Goal: Task Accomplishment & Management: Use online tool/utility

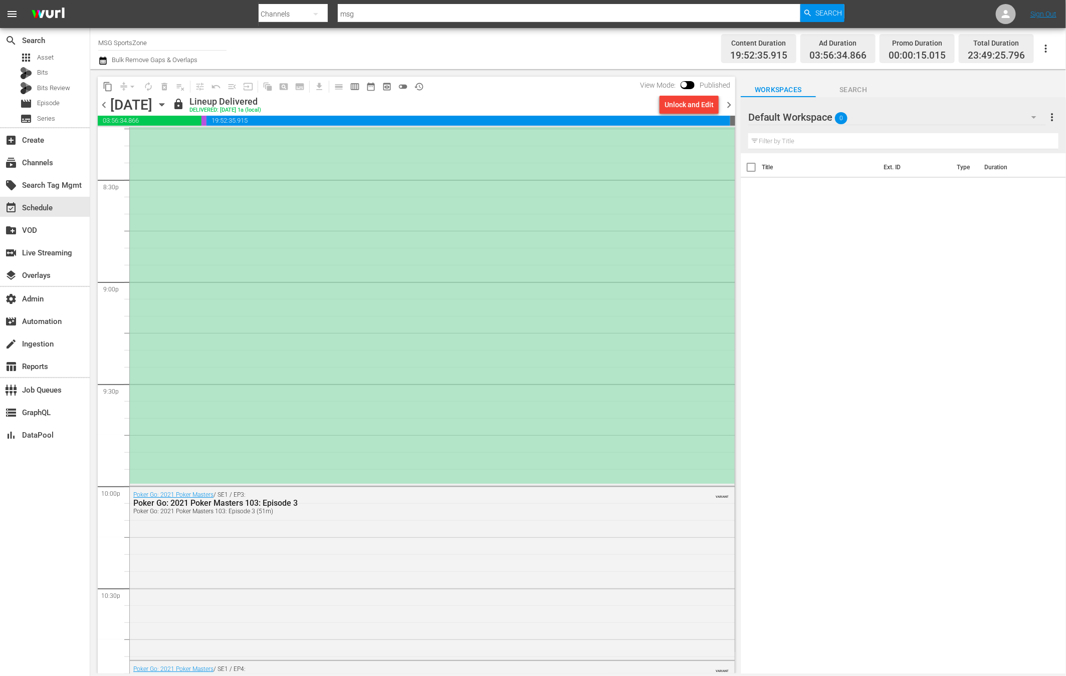
scroll to position [3731, 0]
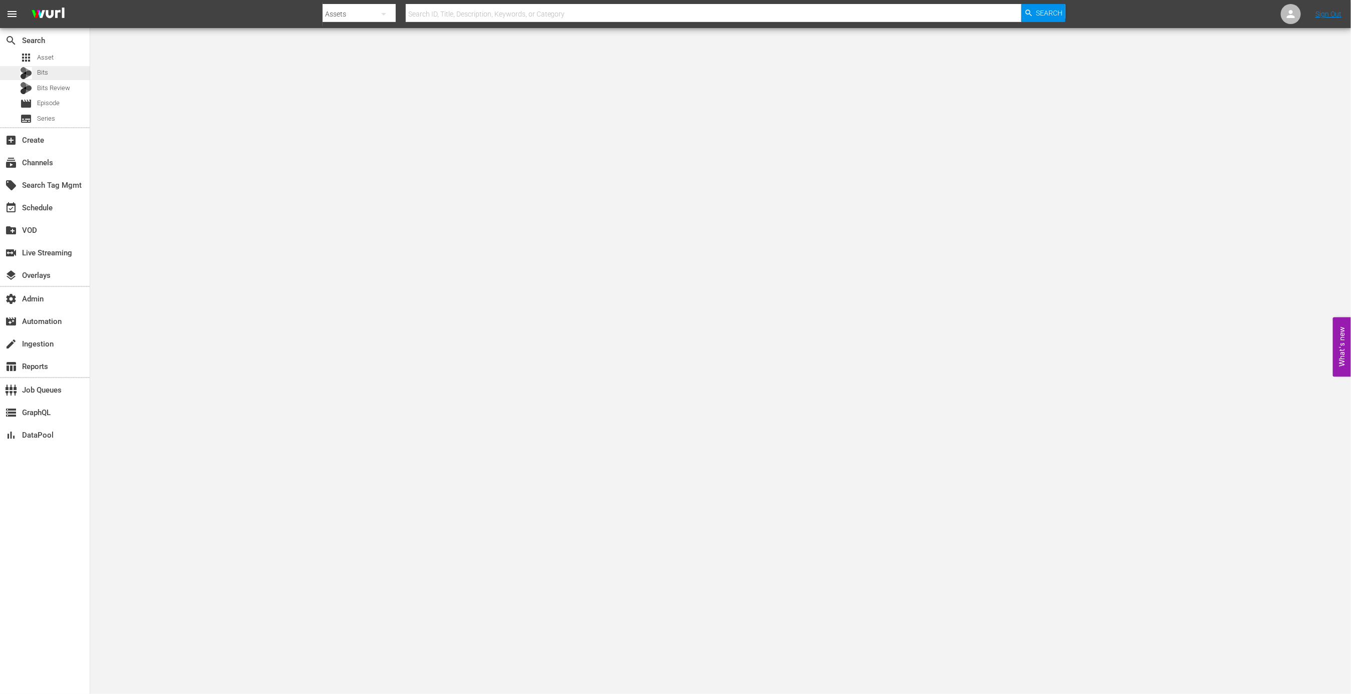
click at [73, 66] on div "Bits" at bounding box center [45, 73] width 90 height 14
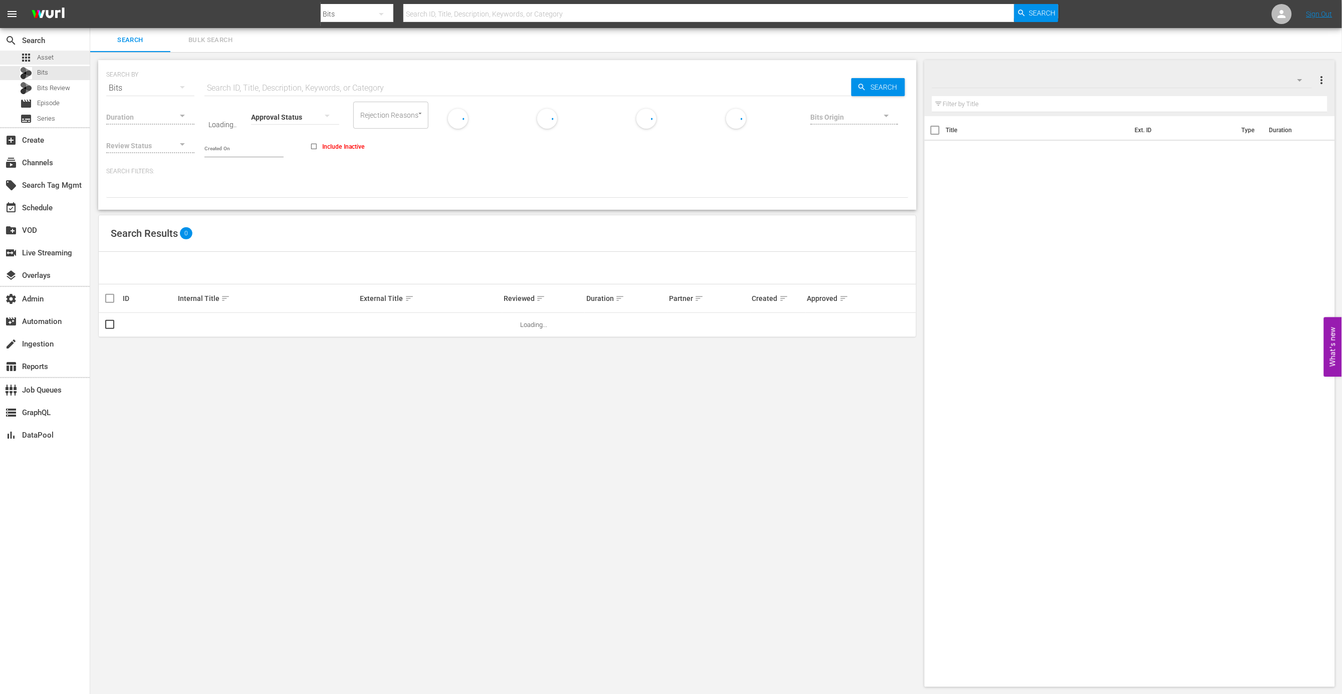
click at [72, 57] on div "apps Asset" at bounding box center [45, 58] width 90 height 14
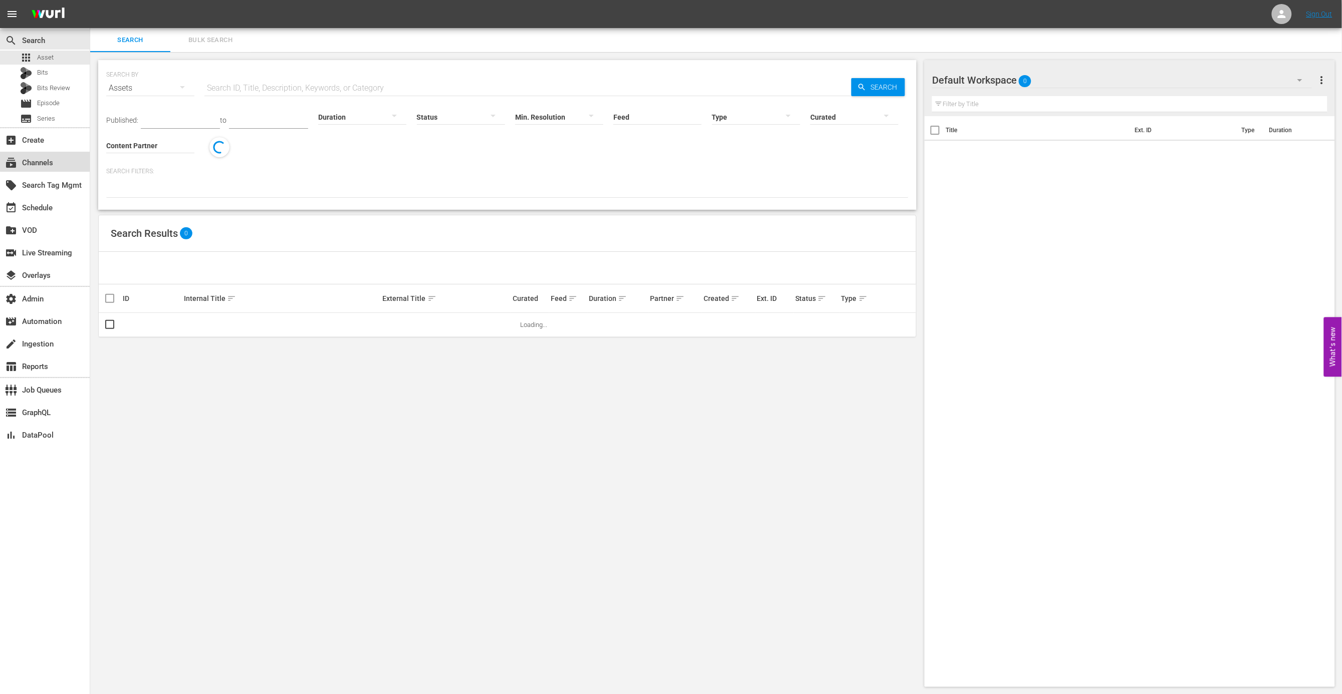
click at [61, 160] on div "subscriptions Channels" at bounding box center [45, 162] width 90 height 20
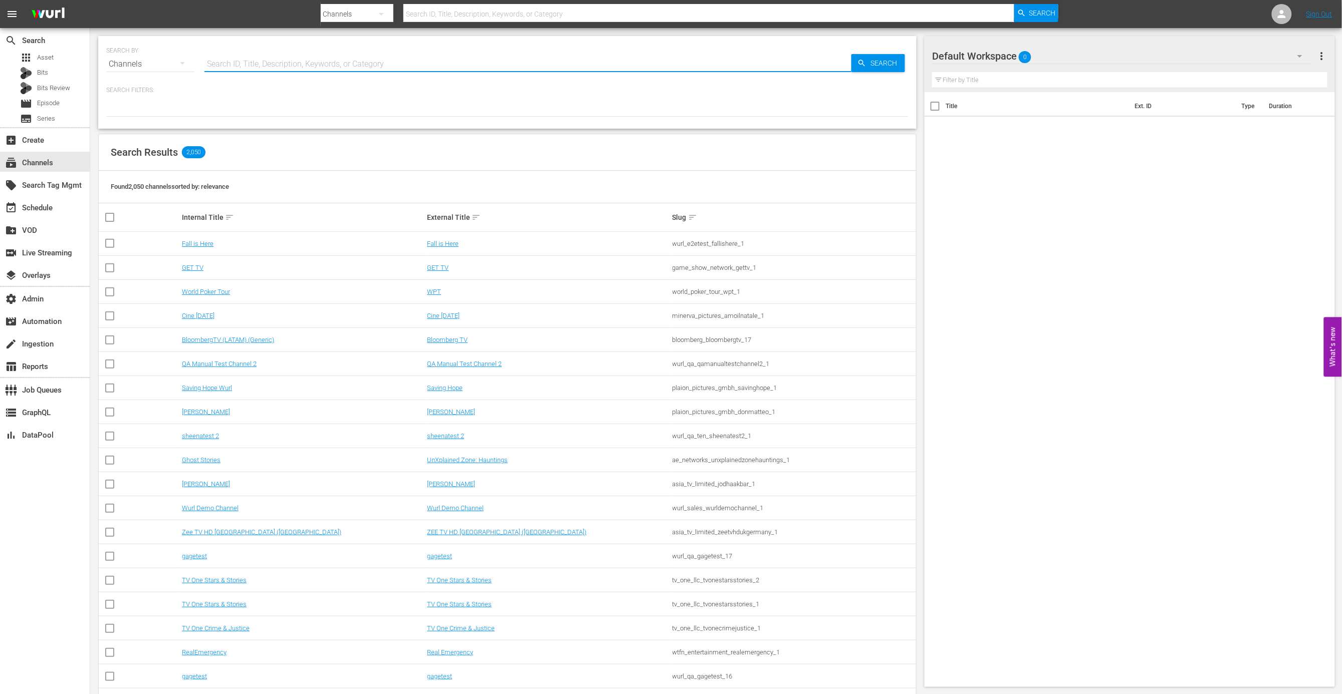
click at [286, 66] on input "text" at bounding box center [527, 64] width 647 height 24
paste input "aenetworks_tinyhousenation_1"
type input "aenetworks_tinyhousenation_1"
click at [882, 62] on span "Search" at bounding box center [885, 63] width 39 height 18
type input "aenetworks_tinyhousenation_1"
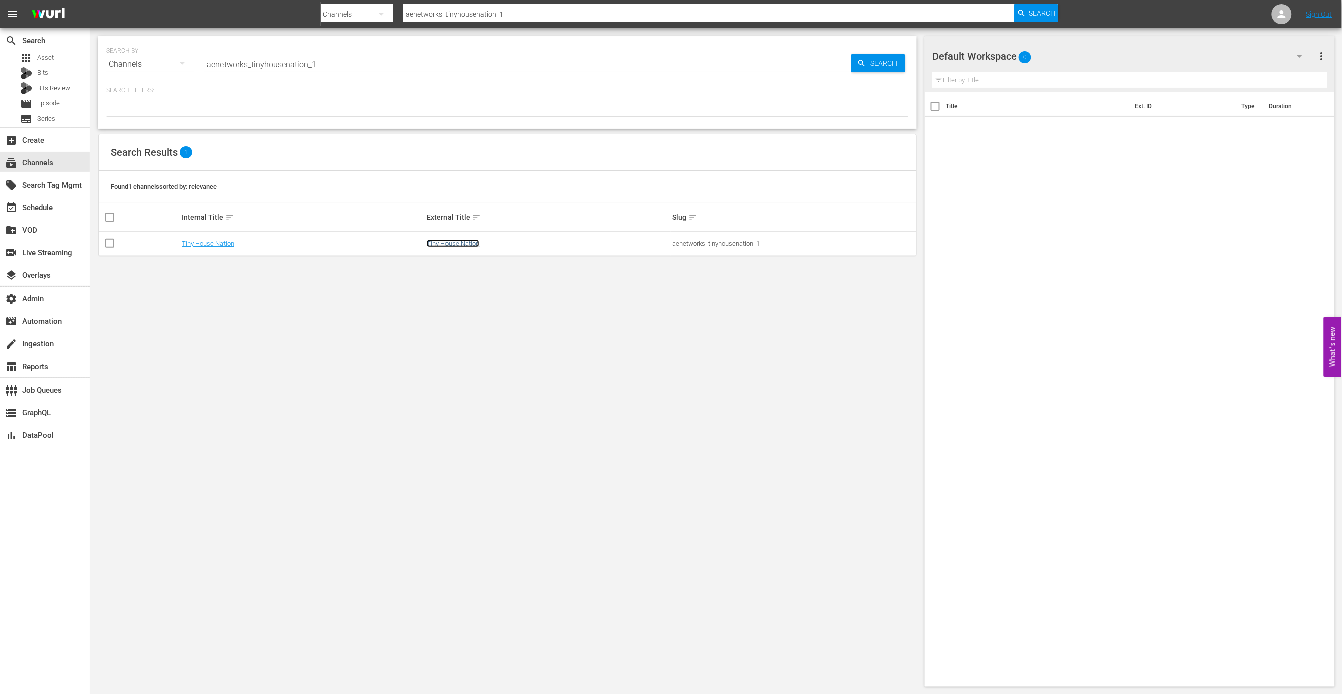
click at [453, 243] on link "Tiny House Nation" at bounding box center [453, 244] width 52 height 8
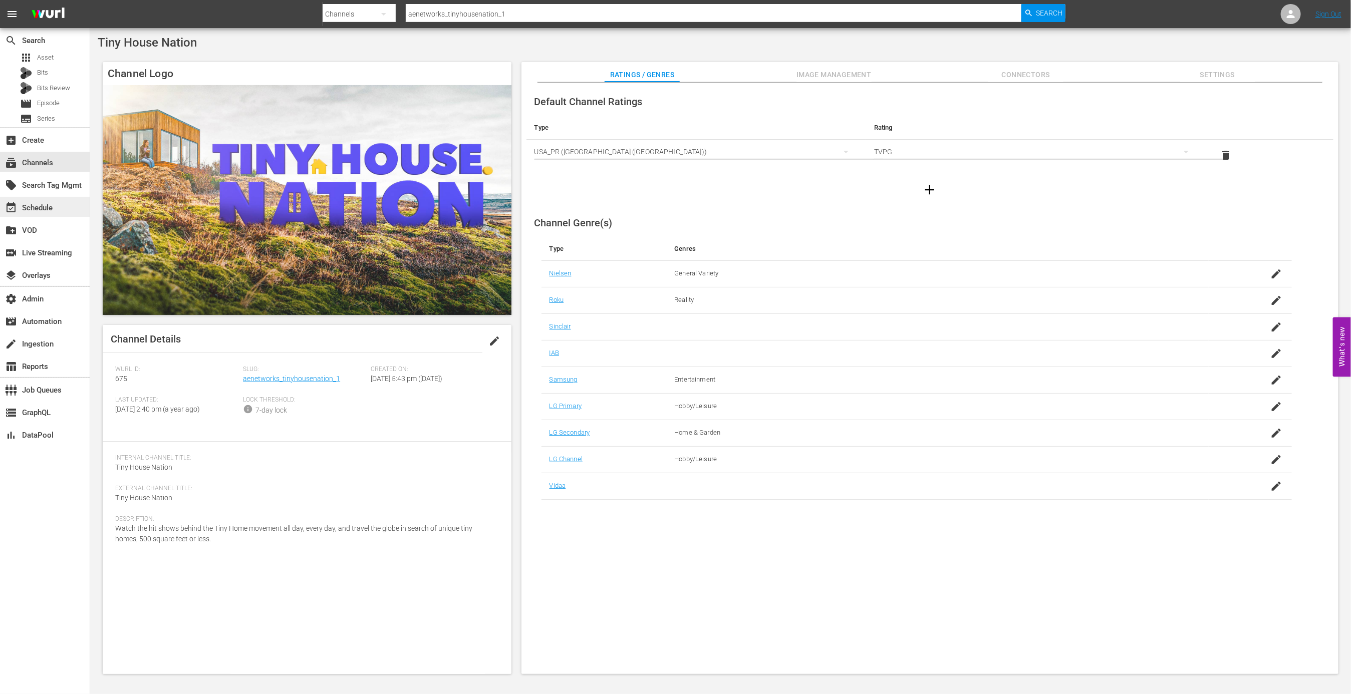
click at [50, 211] on div "event_available Schedule" at bounding box center [28, 206] width 56 height 9
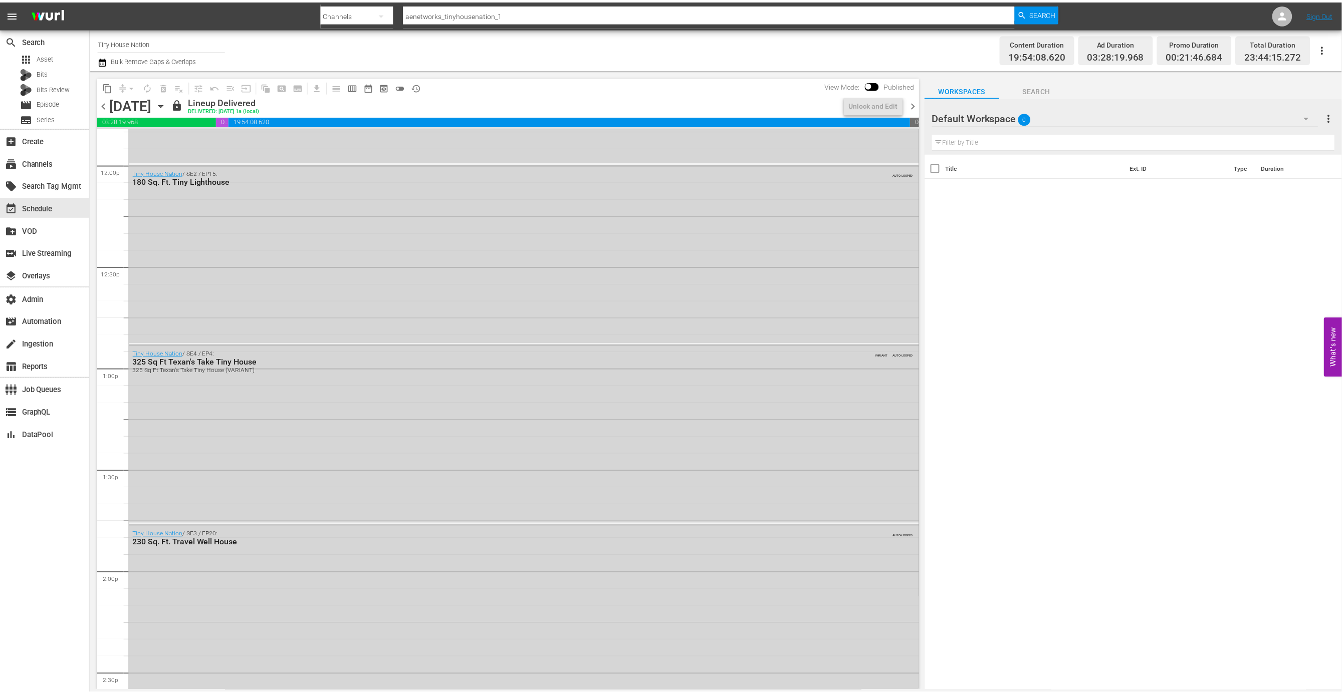
scroll to position [4341, 0]
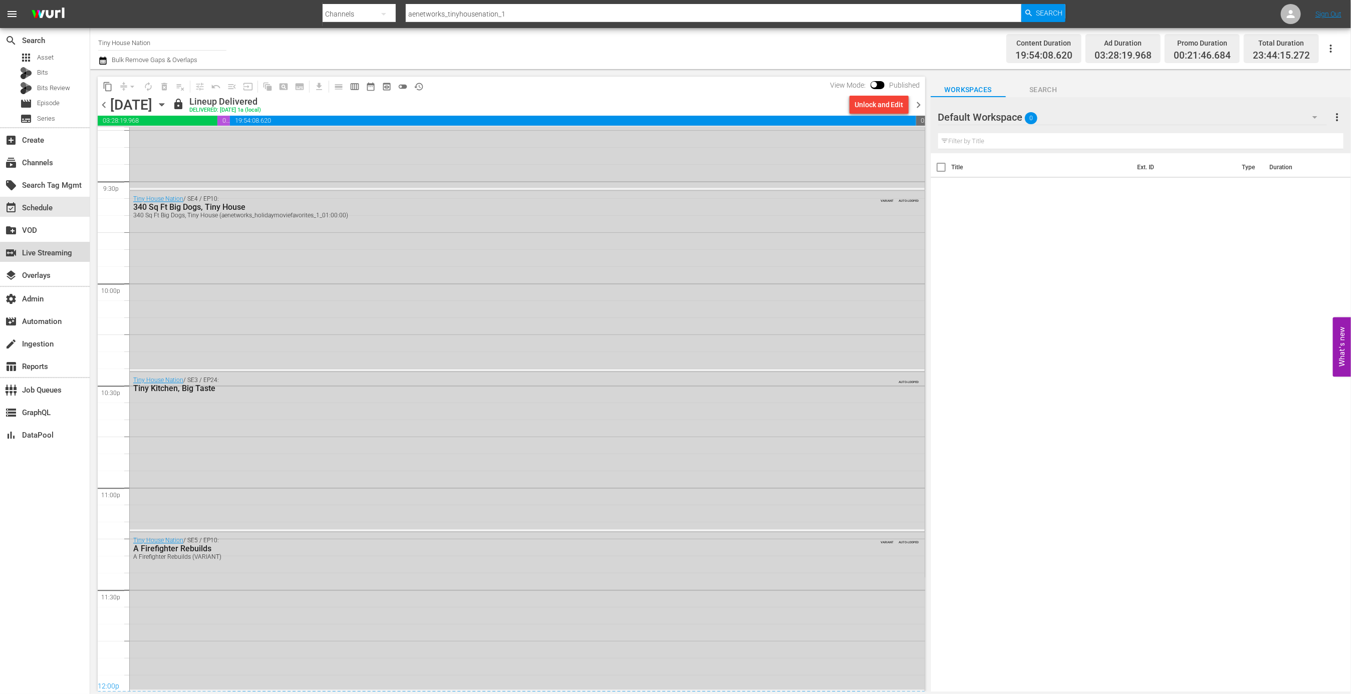
click at [55, 256] on div "switch_video Live Streaming" at bounding box center [28, 251] width 56 height 9
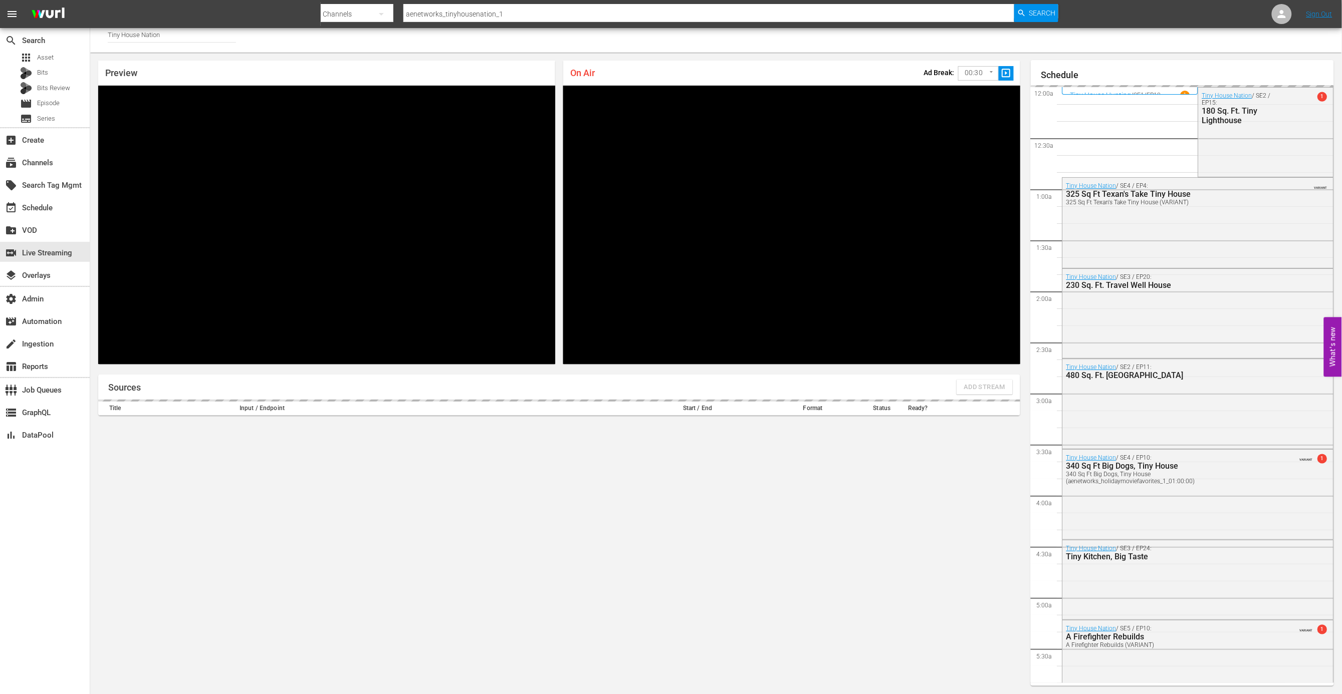
scroll to position [659, 0]
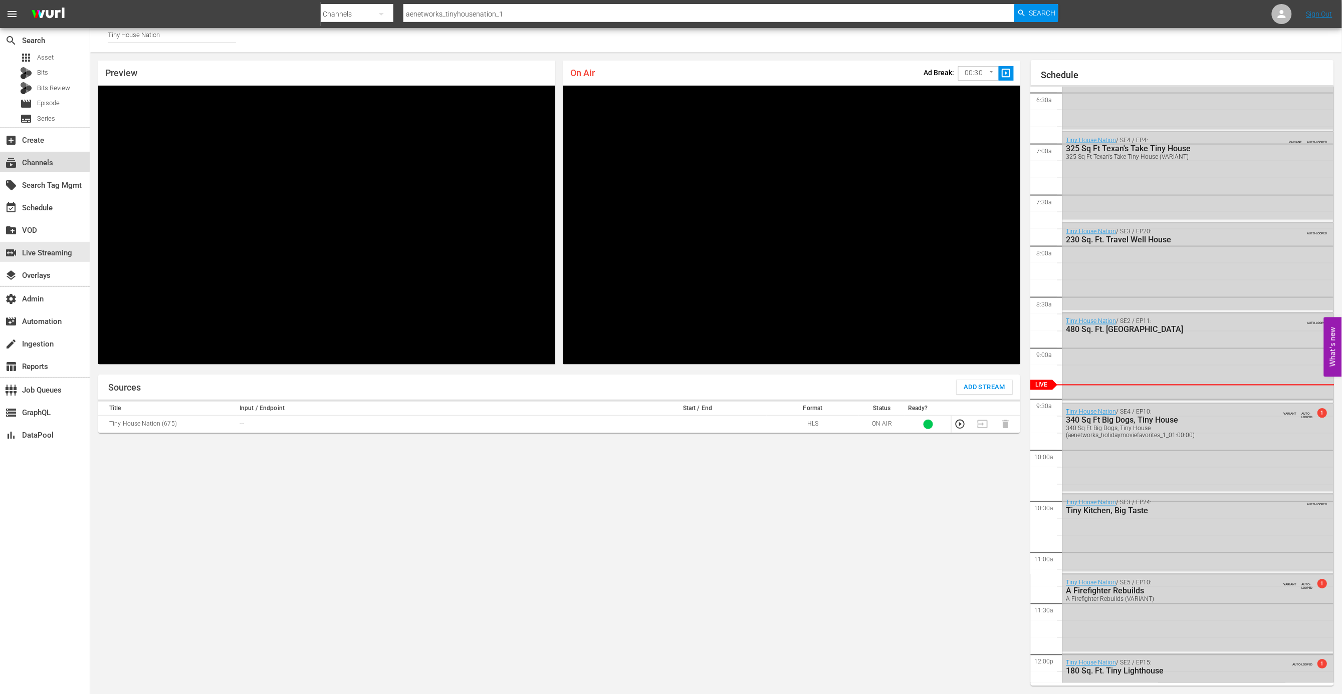
click at [55, 161] on div "subscriptions Channels" at bounding box center [28, 161] width 56 height 9
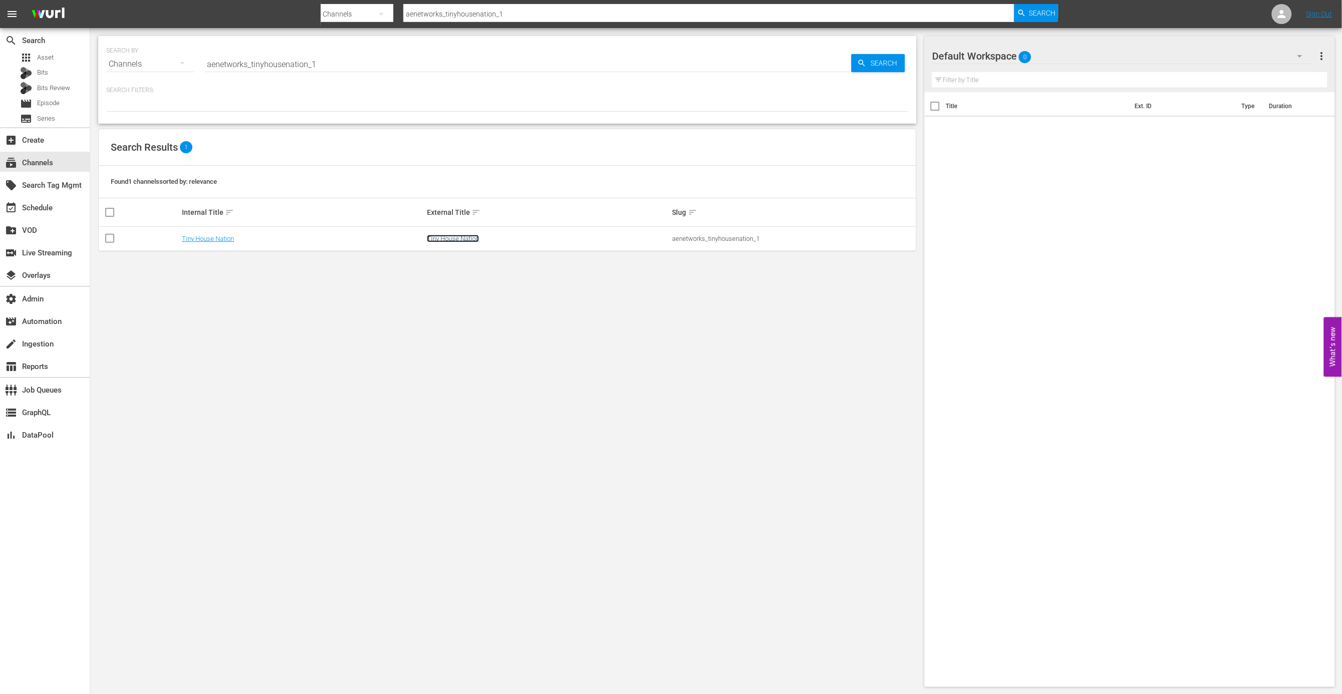
click at [435, 241] on link "Tiny House Nation" at bounding box center [453, 239] width 52 height 8
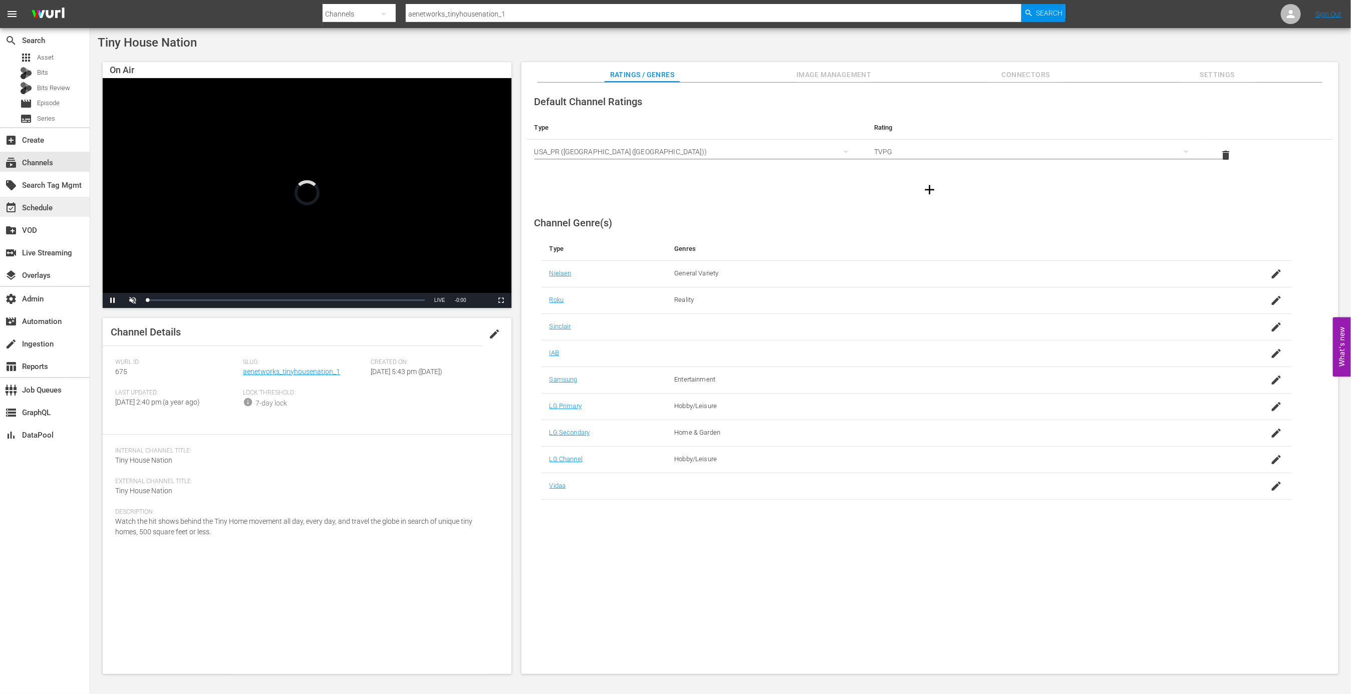
click at [46, 208] on div "event_available Schedule" at bounding box center [28, 206] width 56 height 9
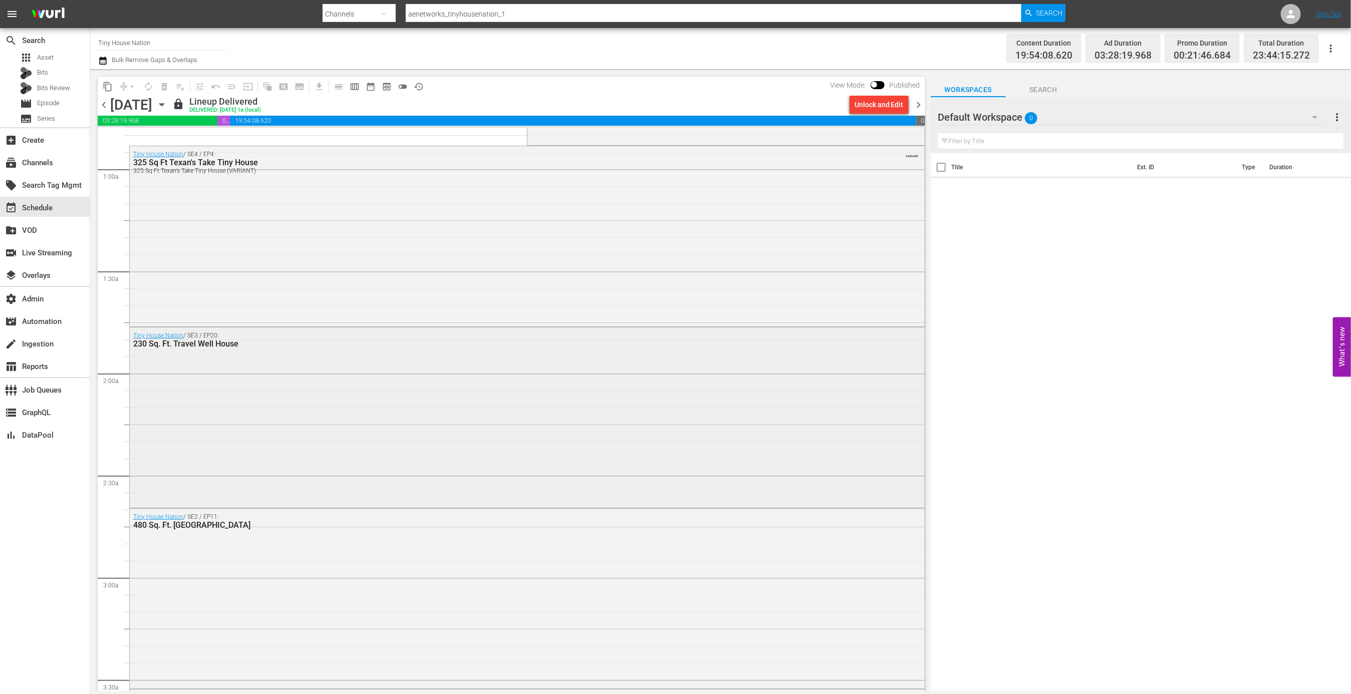
scroll to position [219, 0]
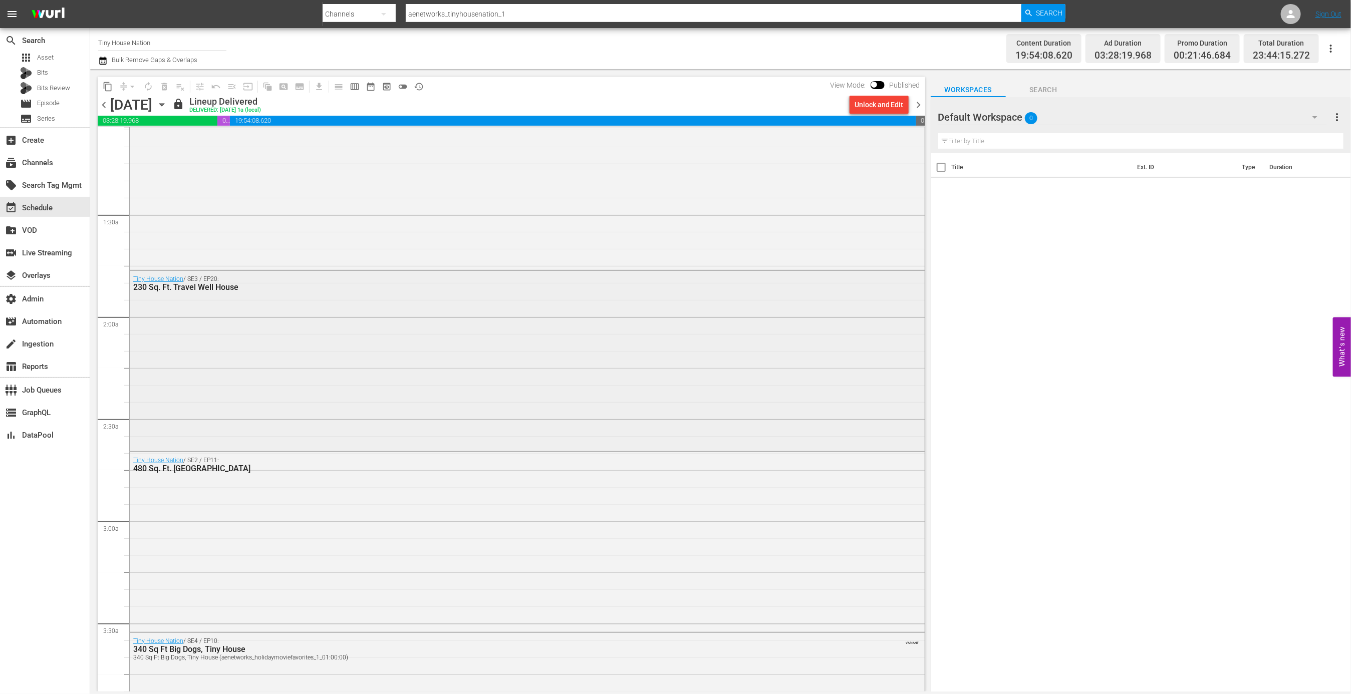
click at [453, 417] on div "Tiny House Nation / SE3 / EP20: 230 Sq. Ft. Travel Well House" at bounding box center [527, 360] width 795 height 178
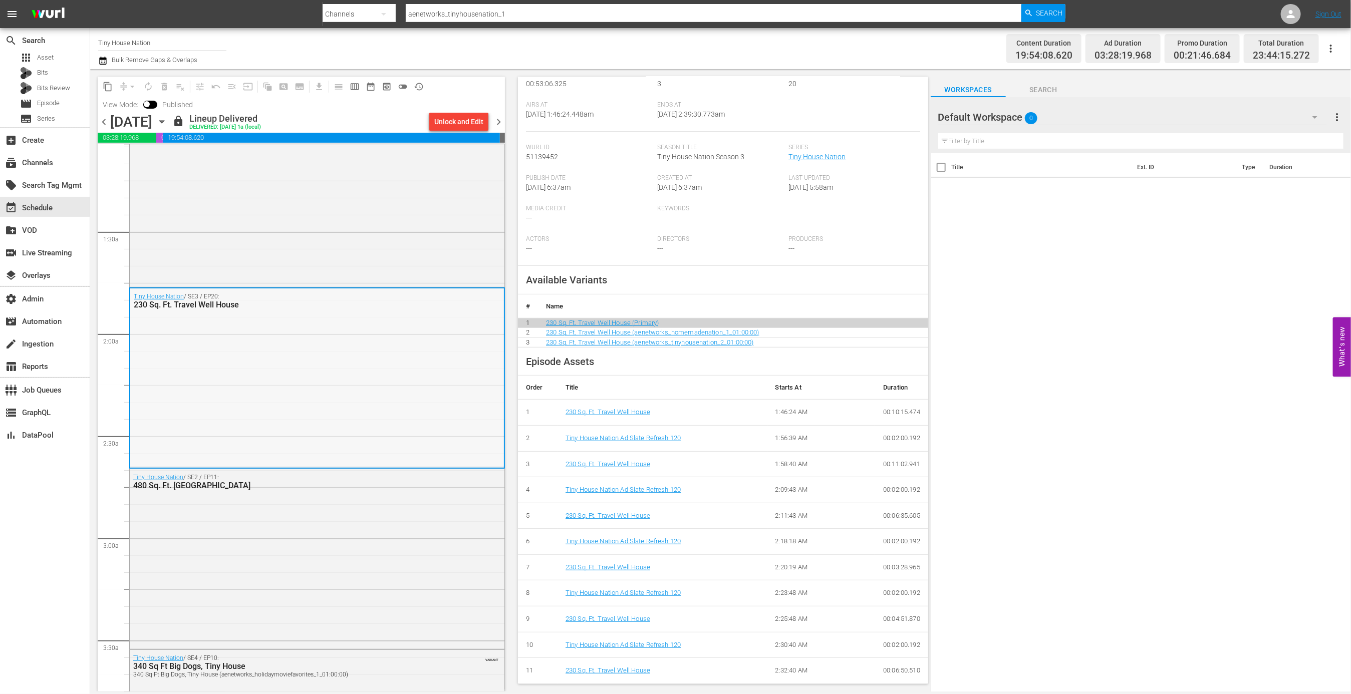
scroll to position [0, 0]
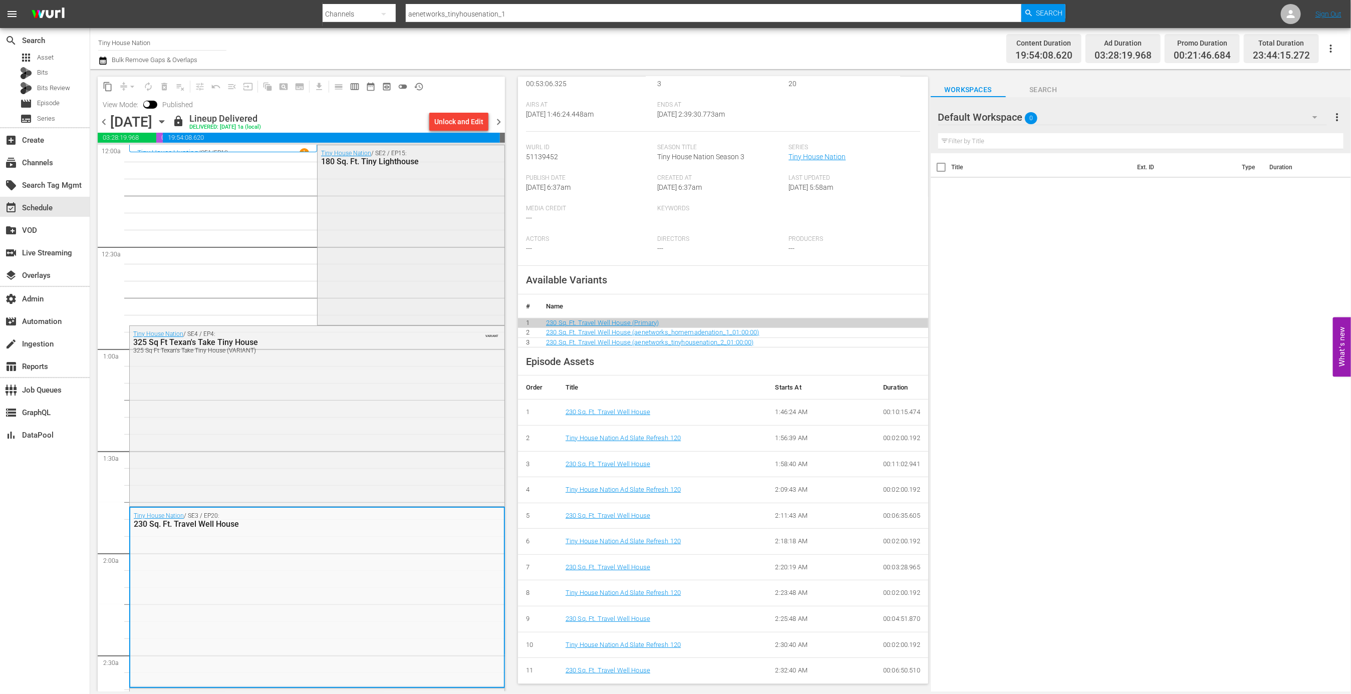
click at [445, 256] on div "Tiny House Nation / SE2 / EP15: 180 Sq. Ft. Tiny Lighthouse" at bounding box center [411, 234] width 187 height 178
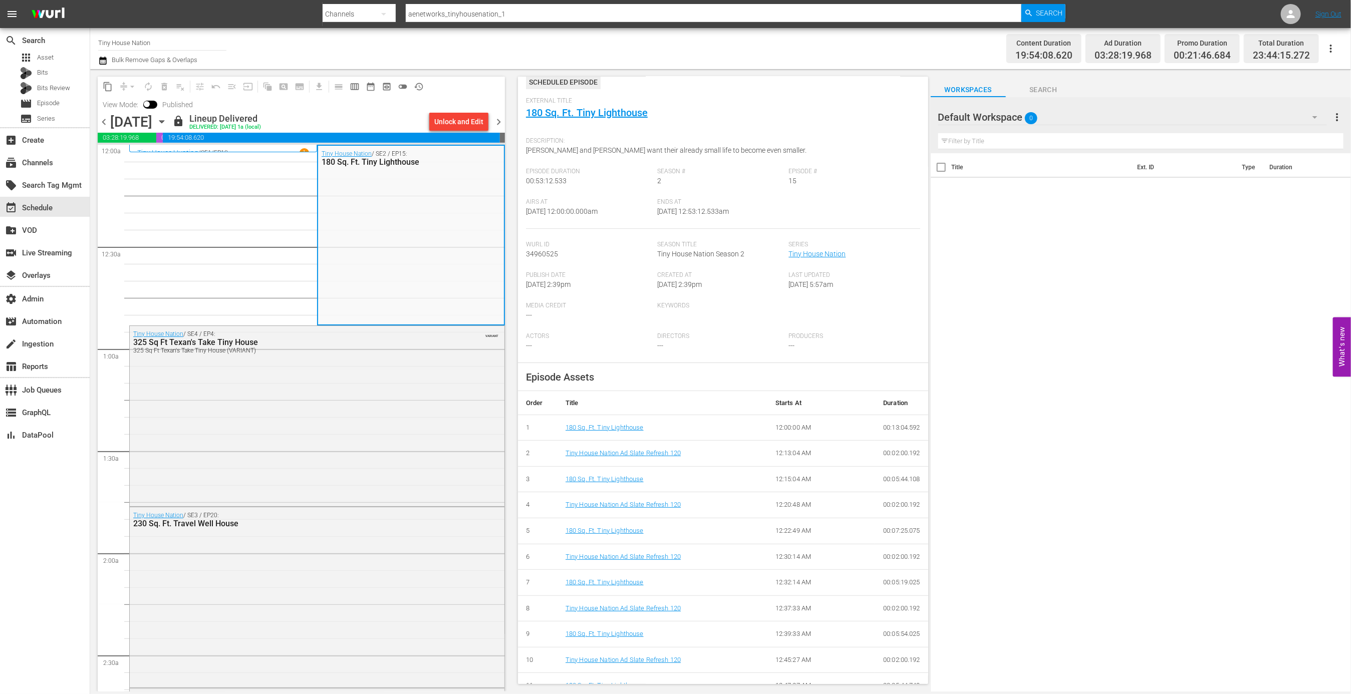
scroll to position [54, 0]
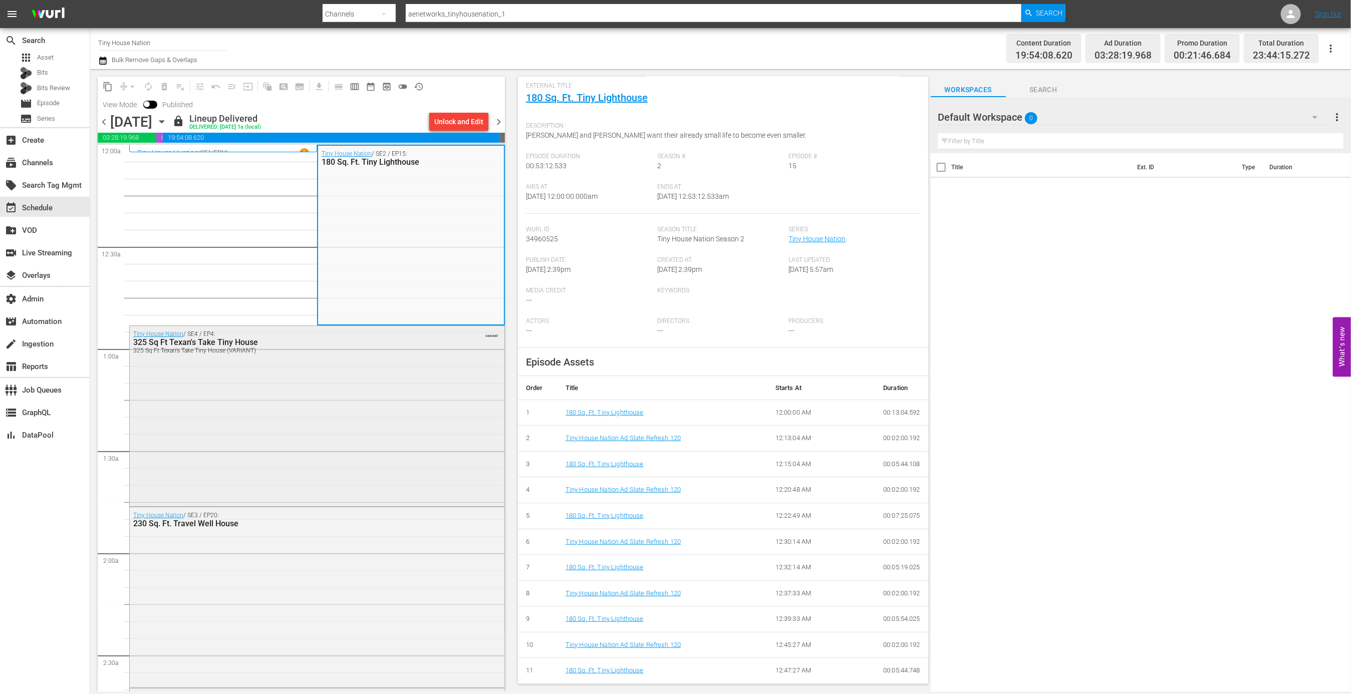
click at [430, 397] on div "Tiny House Nation / SE4 / EP4: 325 Sq Ft Texan's Take Tiny House 325 Sq Ft Texa…" at bounding box center [317, 415] width 375 height 178
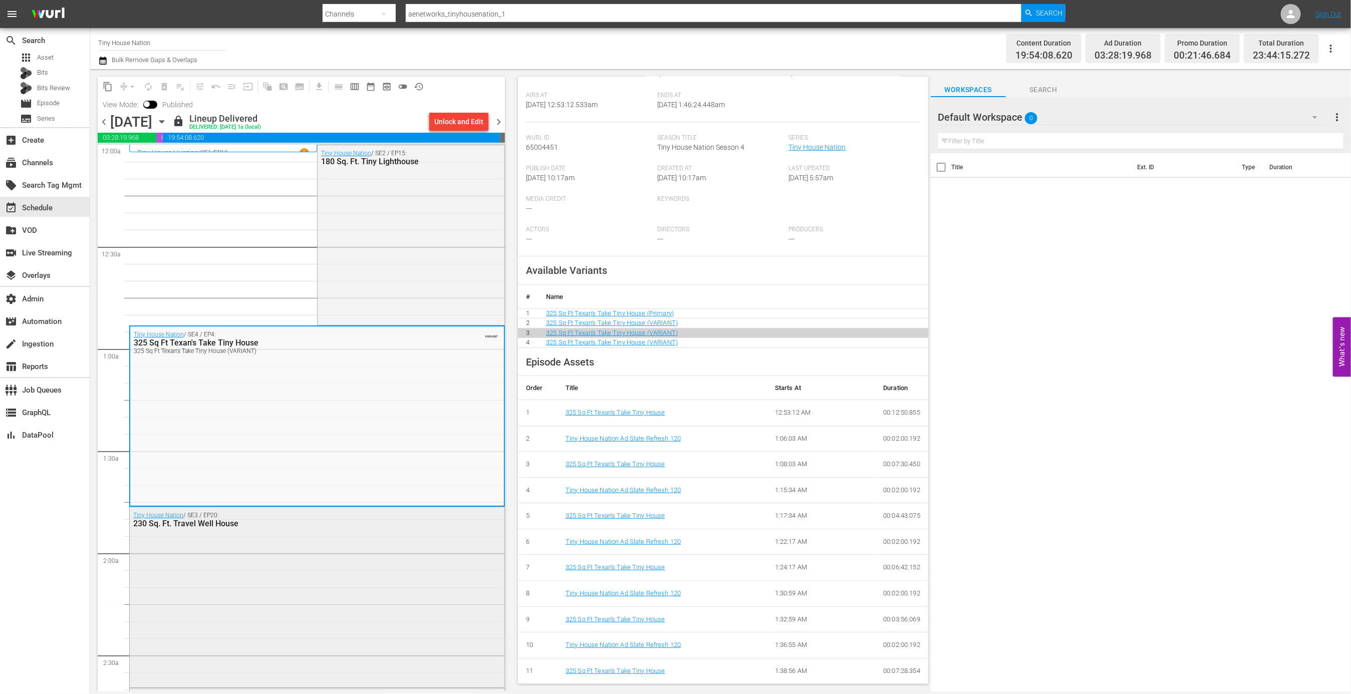
scroll to position [197, 0]
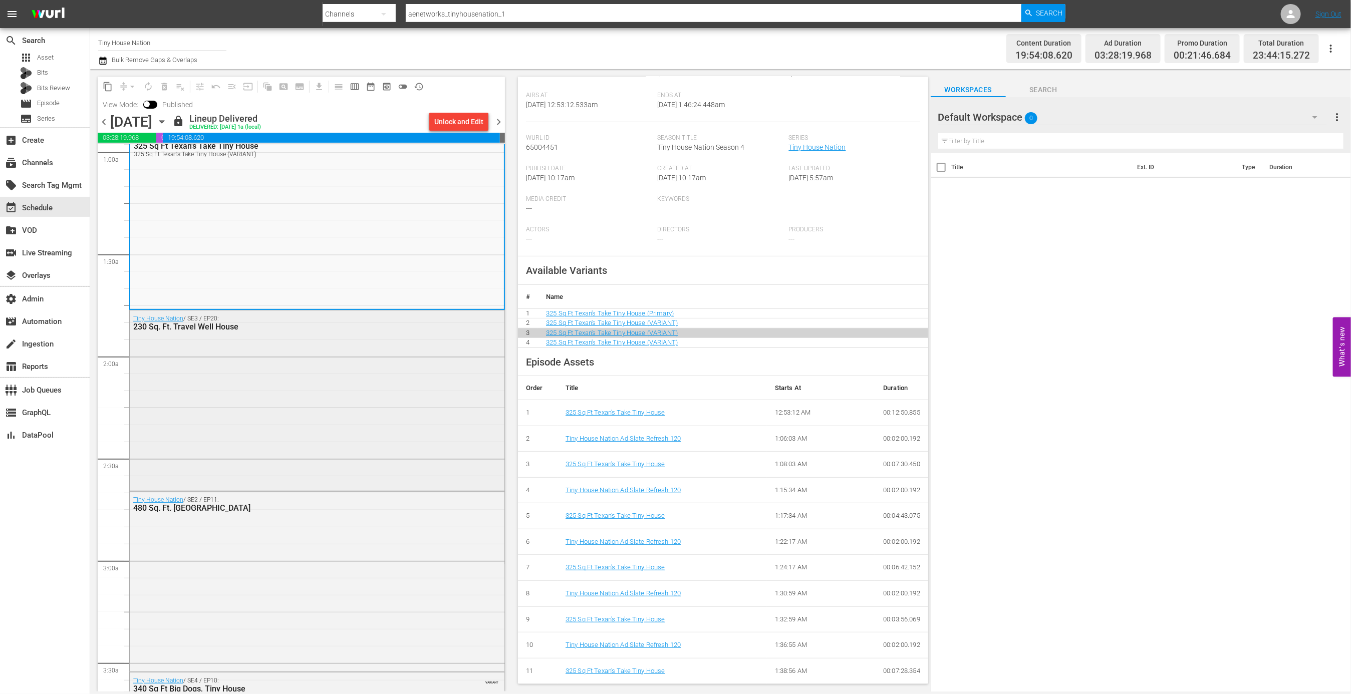
click at [387, 426] on div "Tiny House Nation / SE3 / EP20: 230 Sq. Ft. Travel Well House" at bounding box center [317, 400] width 375 height 178
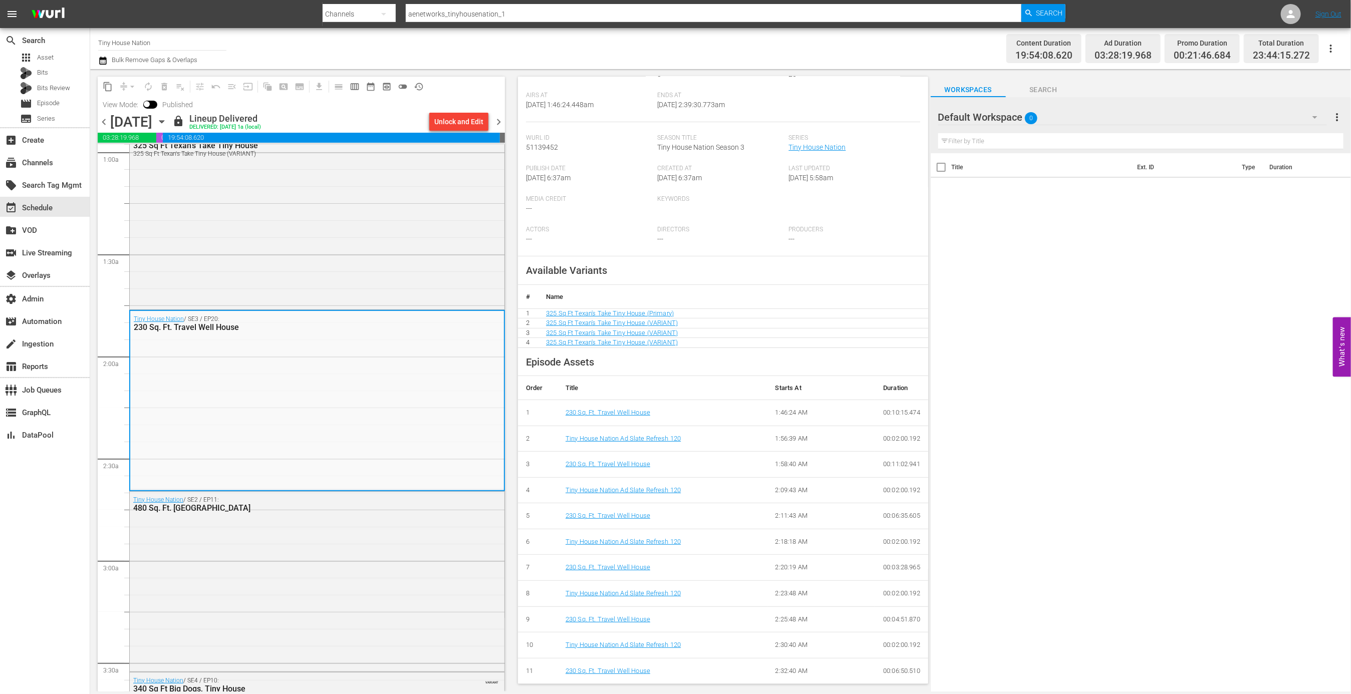
scroll to position [136, 0]
click at [407, 520] on div "Tiny House Nation / SE2 / EP11: 480 Sq. Ft. [GEOGRAPHIC_DATA]" at bounding box center [317, 581] width 375 height 178
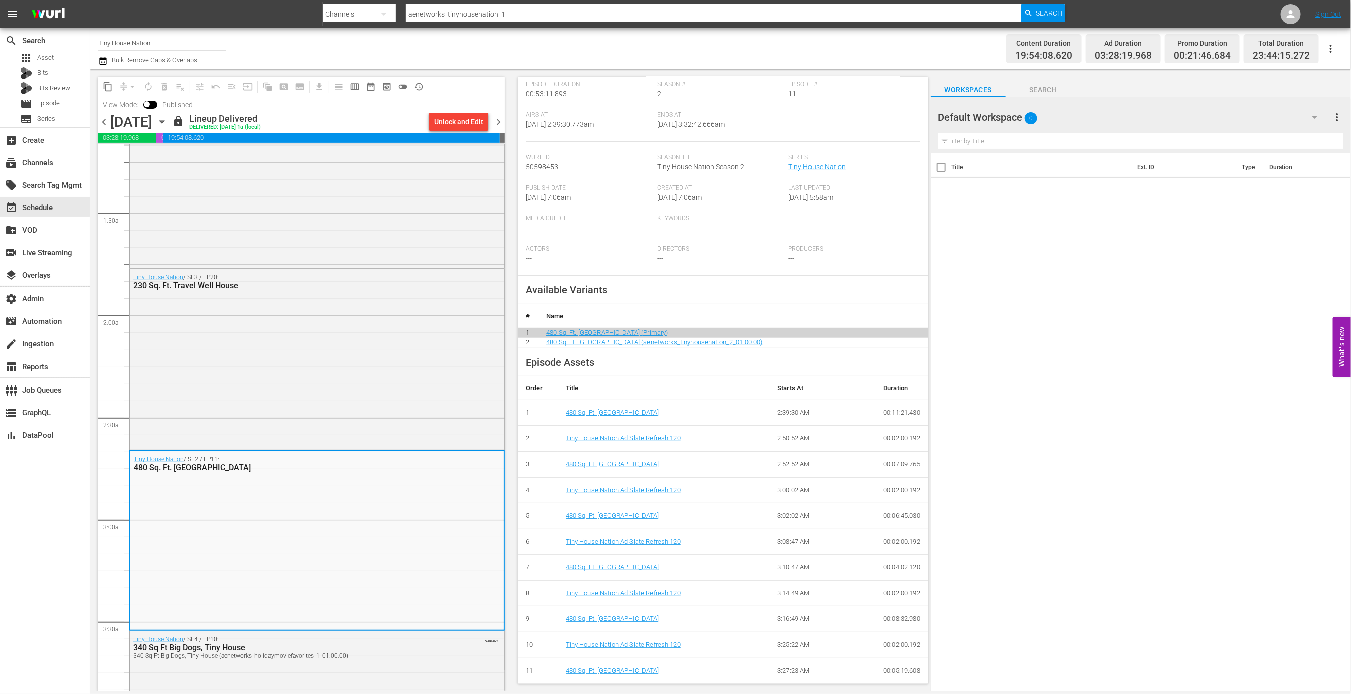
scroll to position [277, 0]
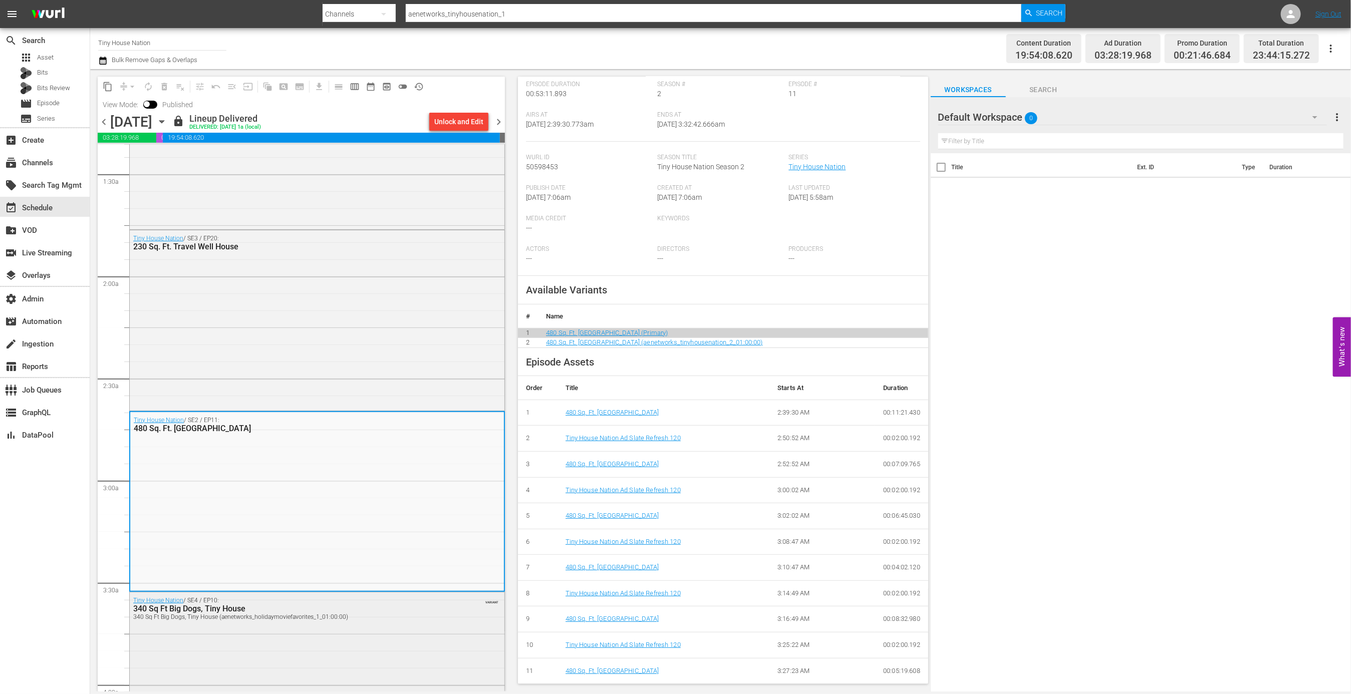
click at [459, 610] on div "Tiny House Nation / SE4 / EP10: 340 Sq Ft Big Dogs, Tiny House 340 Sq Ft Big Do…" at bounding box center [317, 609] width 375 height 32
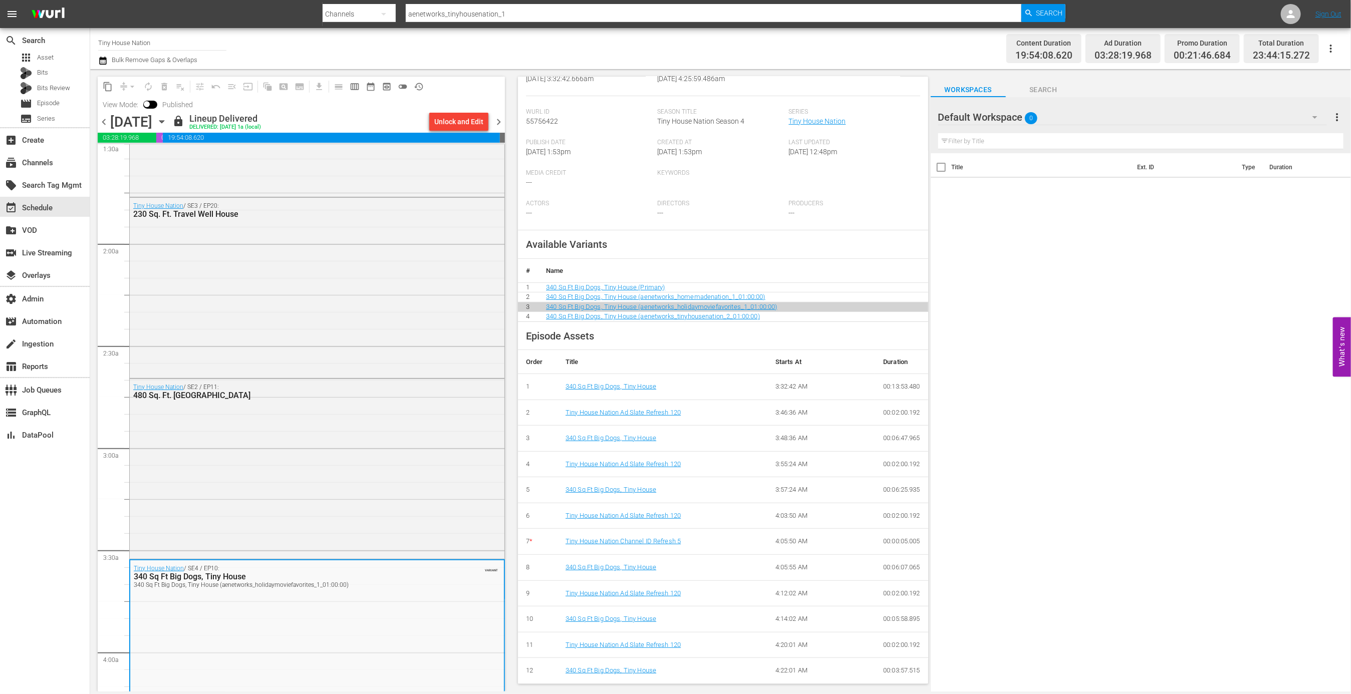
scroll to position [525, 0]
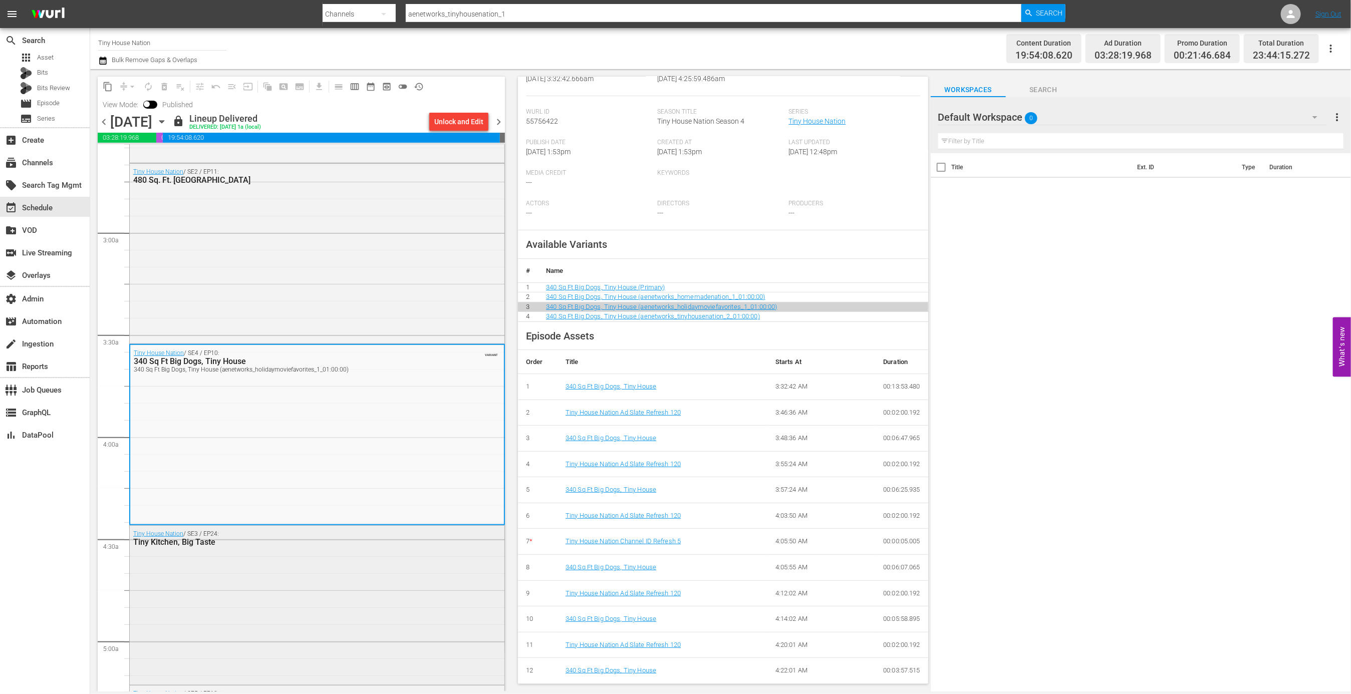
click at [458, 549] on div "Tiny House Nation / SE3 / EP24: Tiny Kitchen, Big Taste" at bounding box center [317, 538] width 375 height 25
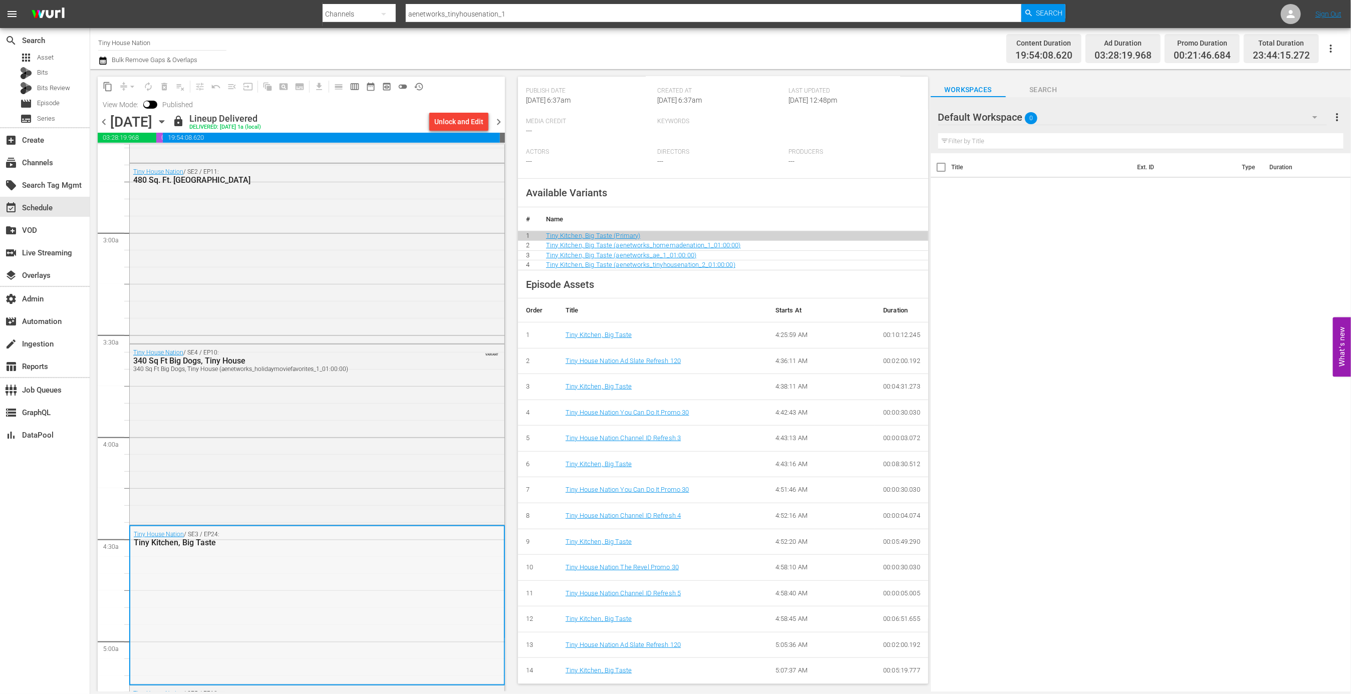
scroll to position [637, 0]
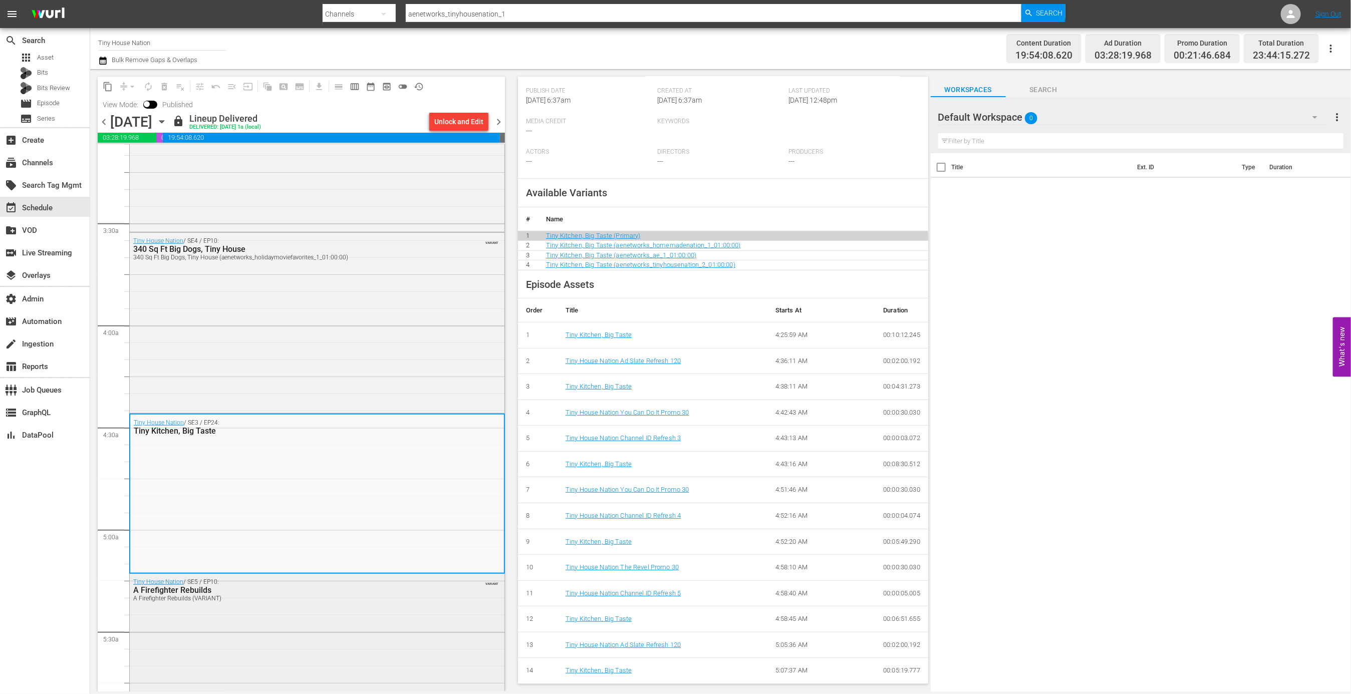
click at [393, 620] on div "Tiny House Nation / SE5 / EP10: A Firefighter Rebuilds A Firefighter Rebuilds (…" at bounding box center [317, 652] width 375 height 157
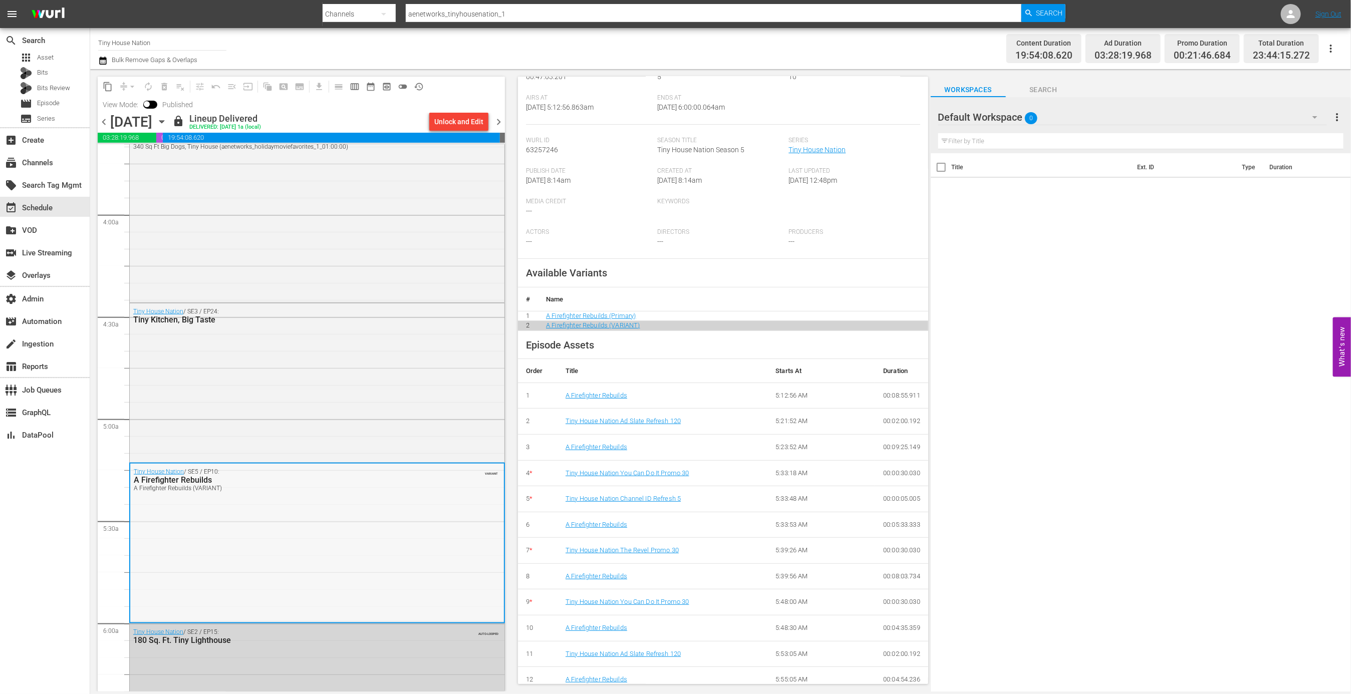
scroll to position [823, 0]
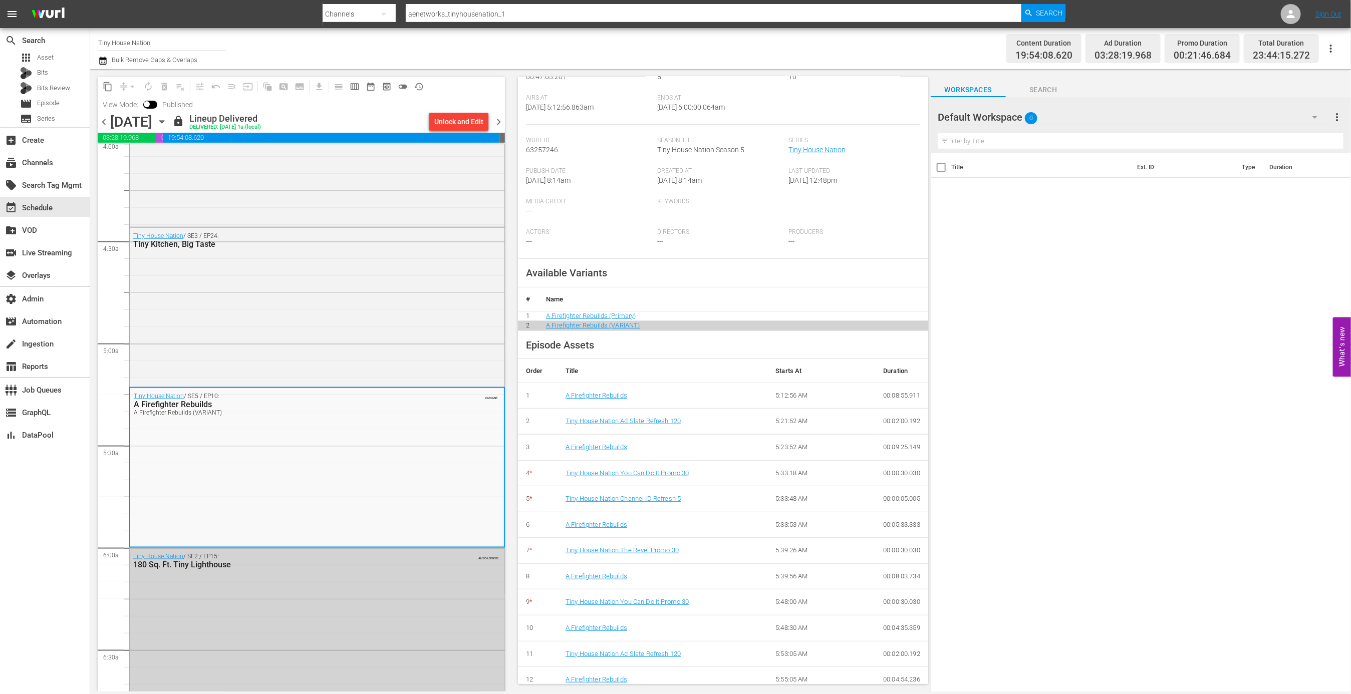
click at [440, 600] on div "Tiny House Nation / SE2 / EP15: 180 Sq. Ft. Tiny Lighthouse AUTO-LOOPED" at bounding box center [317, 638] width 375 height 178
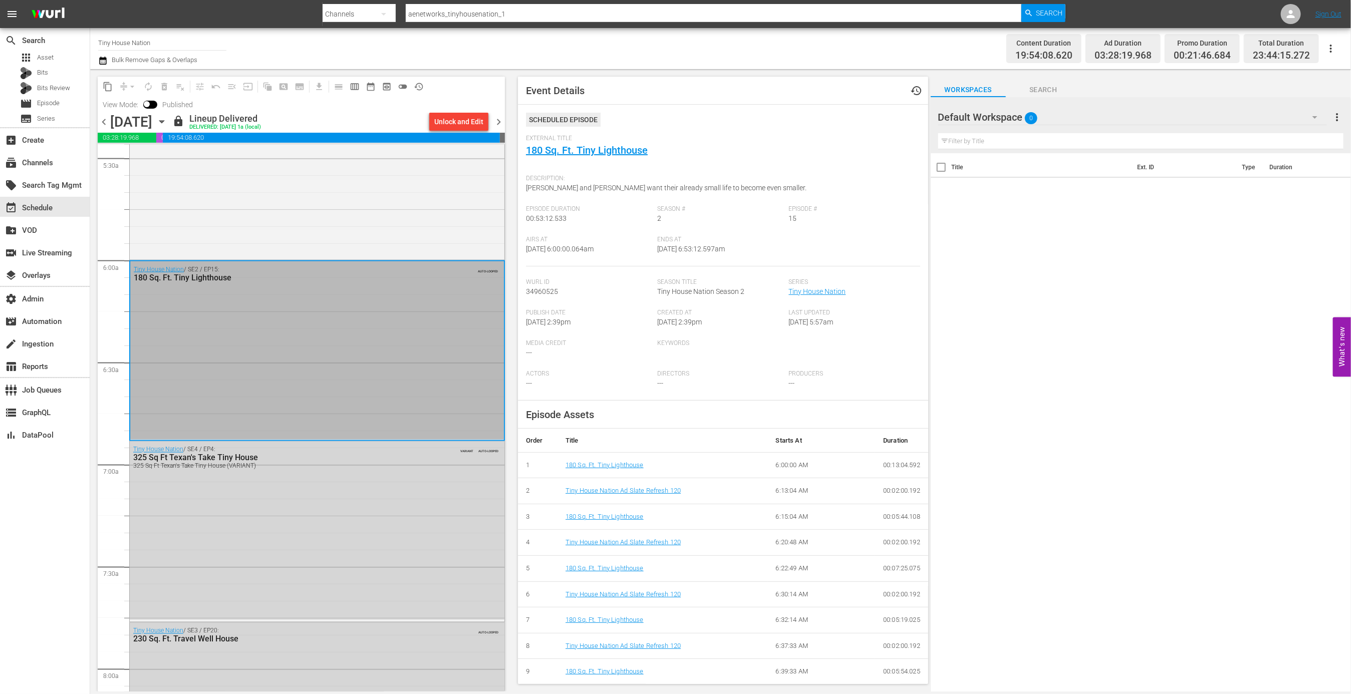
scroll to position [54, 0]
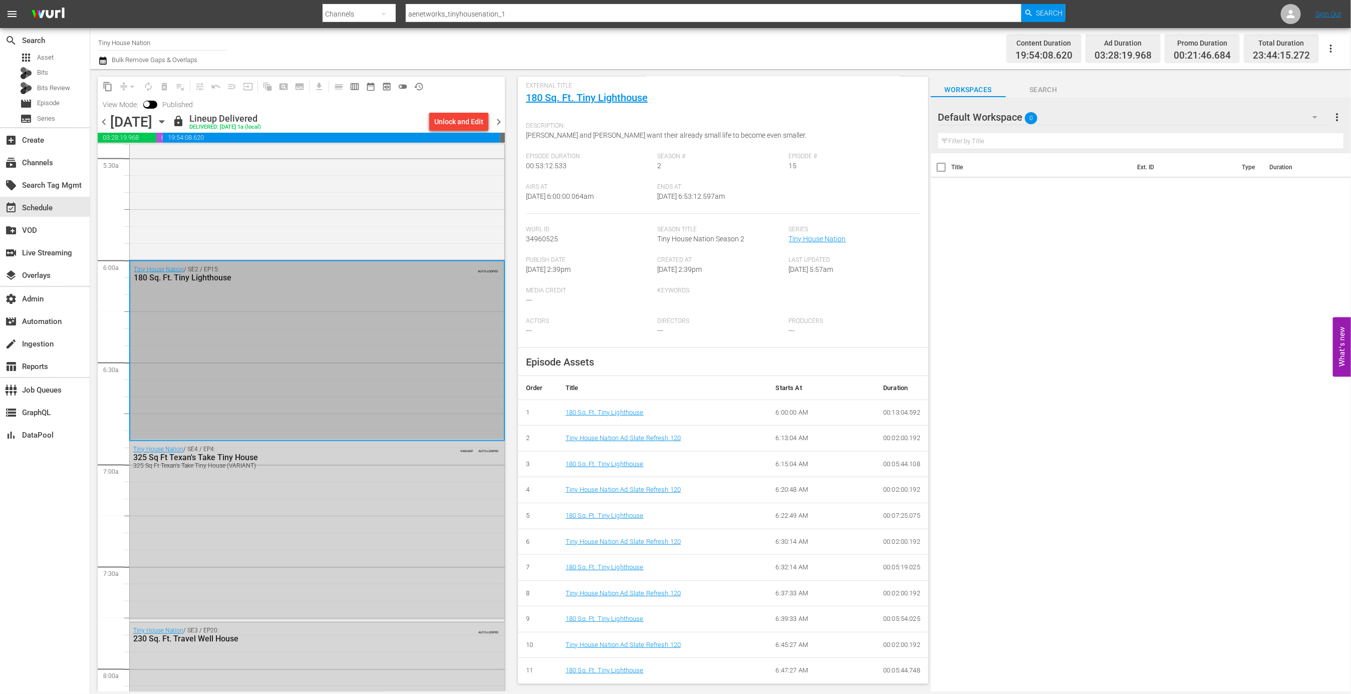
click at [371, 590] on div "Tiny House Nation / SE4 / EP4: 325 Sq Ft Texan's Take Tiny House 325 Sq Ft Texa…" at bounding box center [317, 531] width 375 height 178
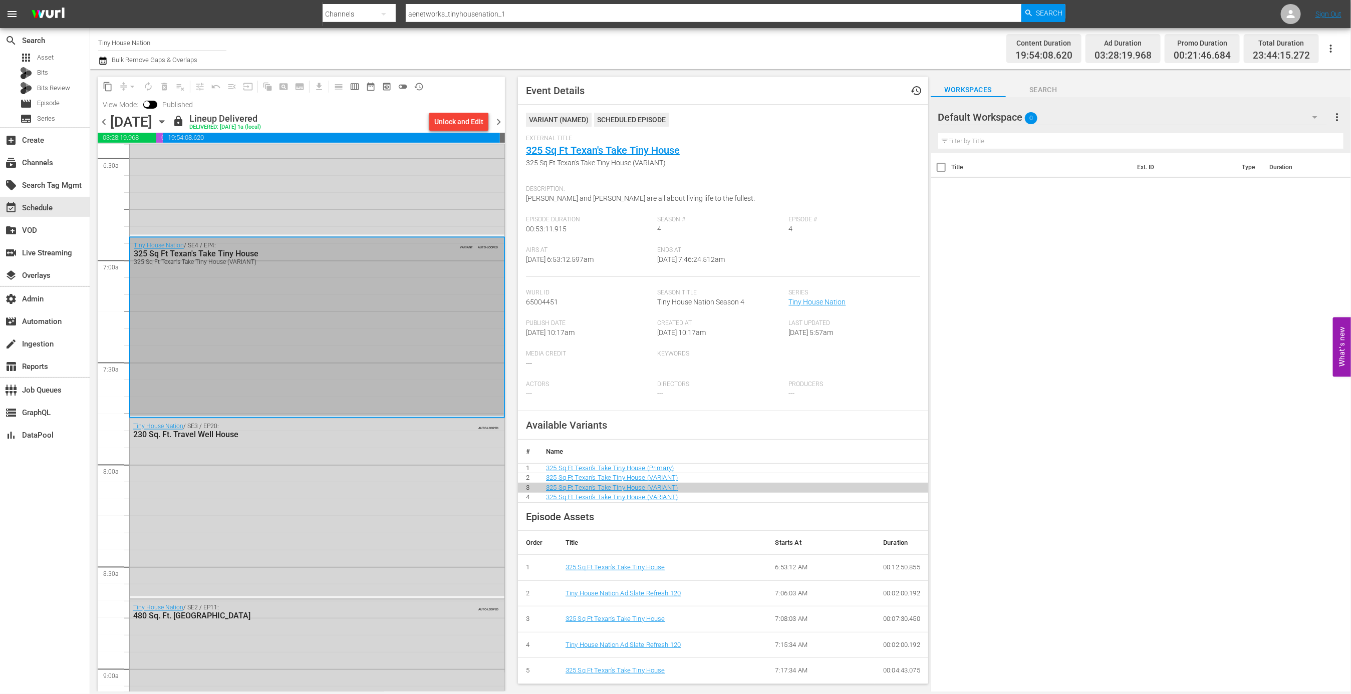
scroll to position [156, 0]
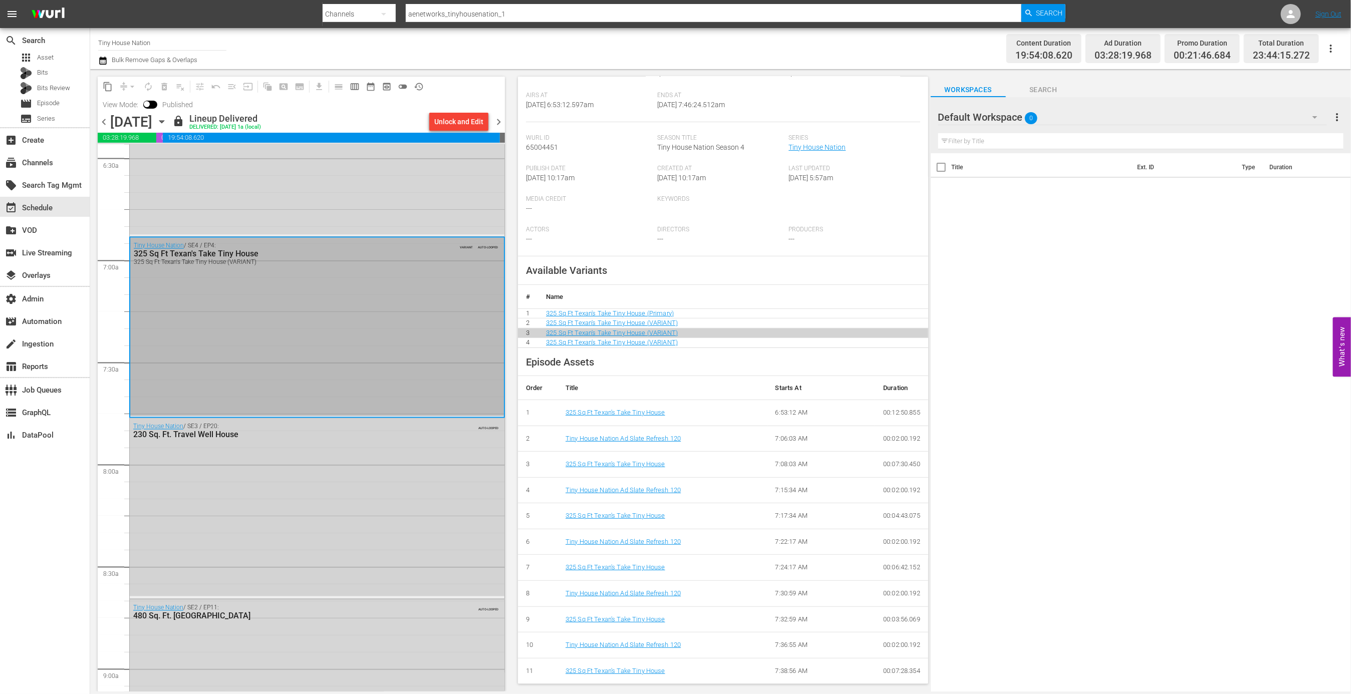
click at [452, 550] on div "Tiny House Nation / SE3 / EP20: 230 Sq. Ft. Travel Well House AUTO-LOOPED" at bounding box center [317, 508] width 375 height 178
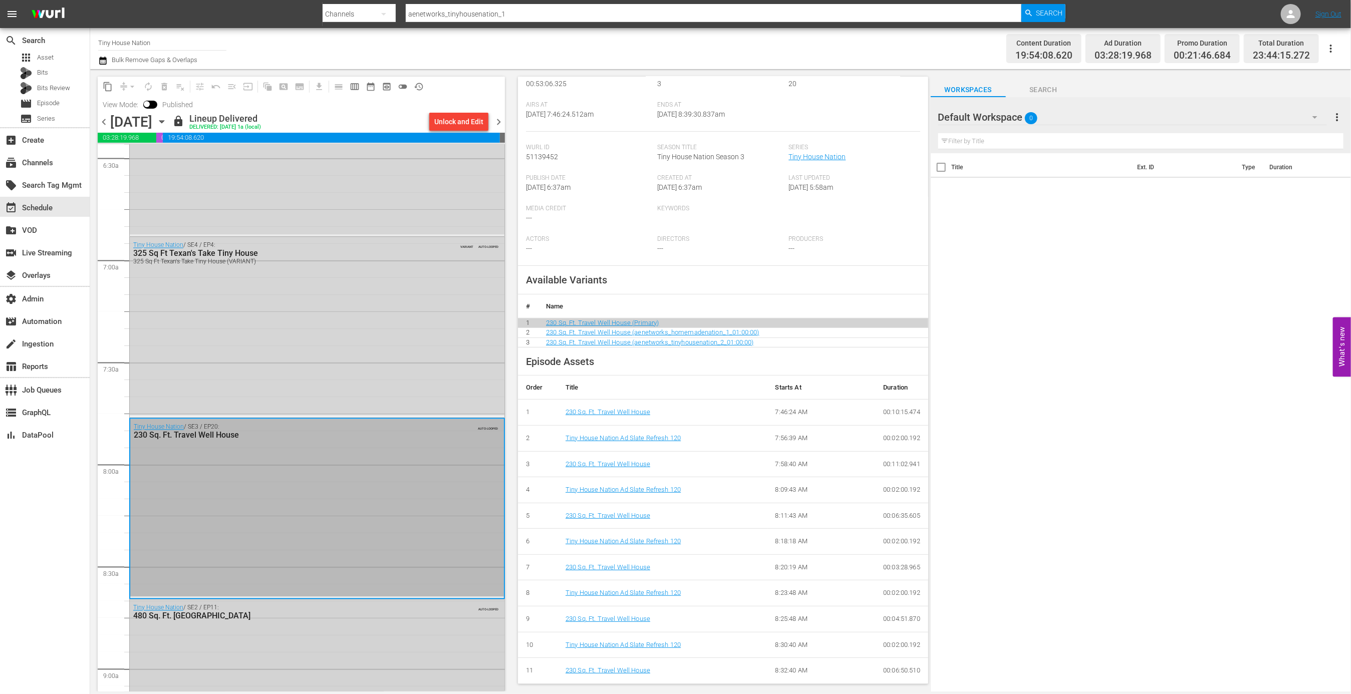
scroll to position [1409, 0]
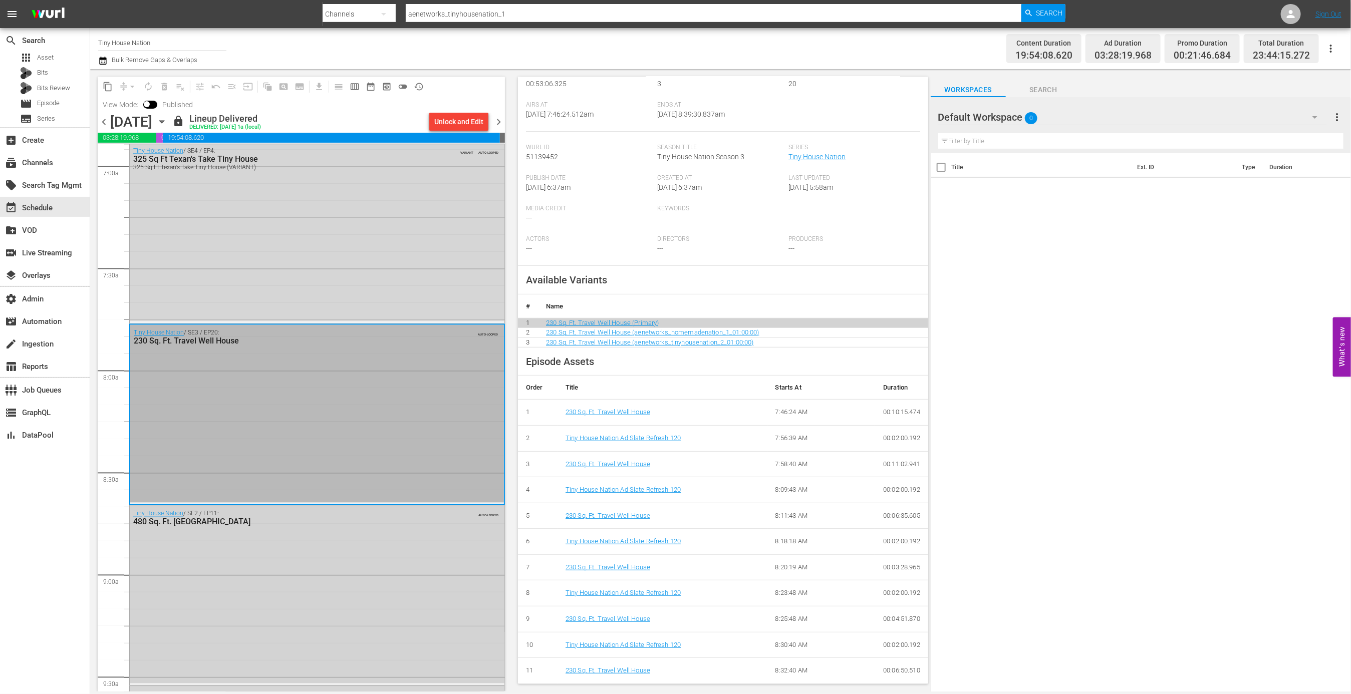
click at [460, 599] on div "Tiny House Nation / SE2 / EP11: 480 Sq. Ft. [GEOGRAPHIC_DATA] AUTO-LOOPED" at bounding box center [317, 595] width 375 height 178
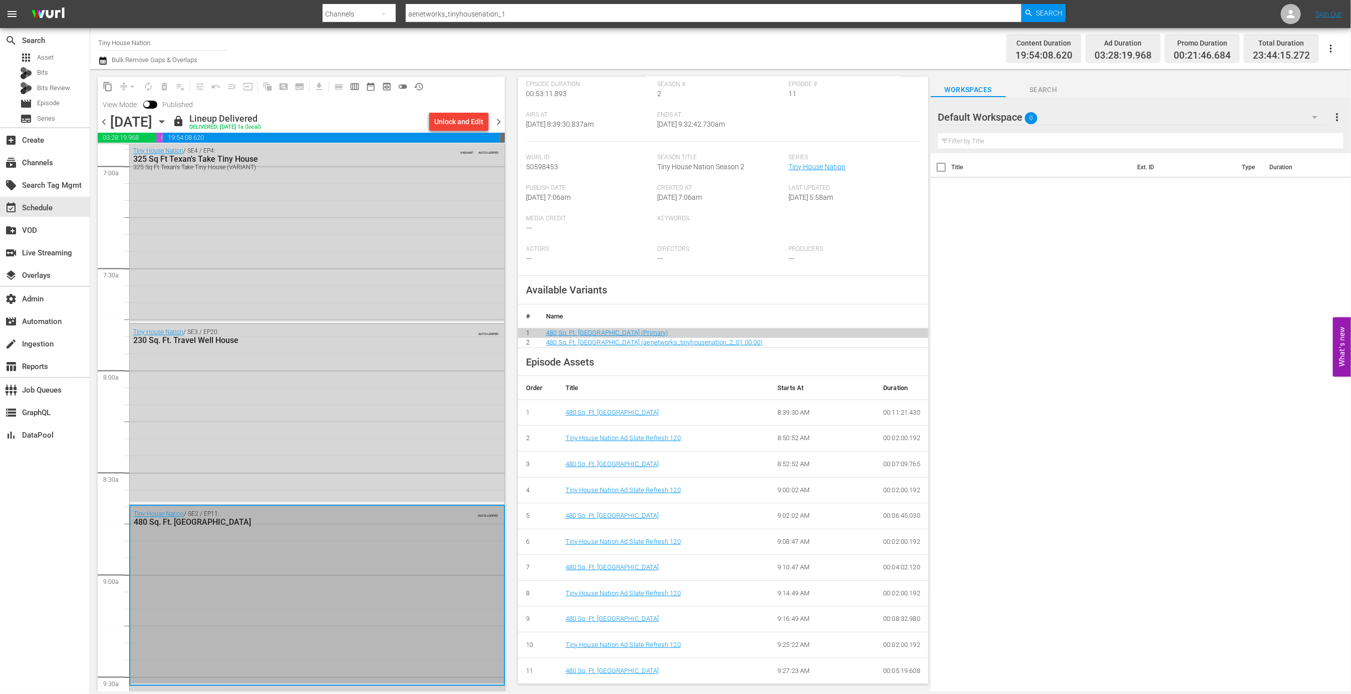
scroll to position [1612, 0]
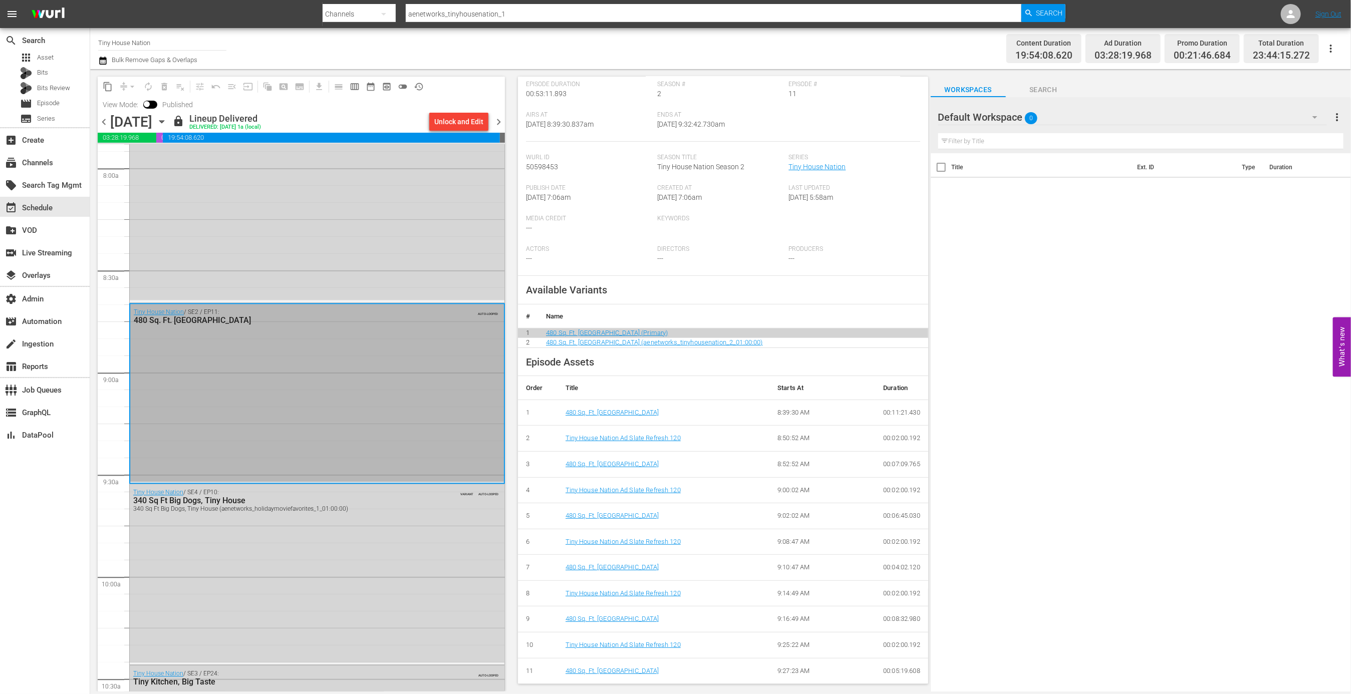
click at [432, 607] on div "Tiny House Nation / SE4 / EP10: 340 Sq Ft Big Dogs, Tiny House 340 Sq Ft Big Do…" at bounding box center [317, 573] width 375 height 178
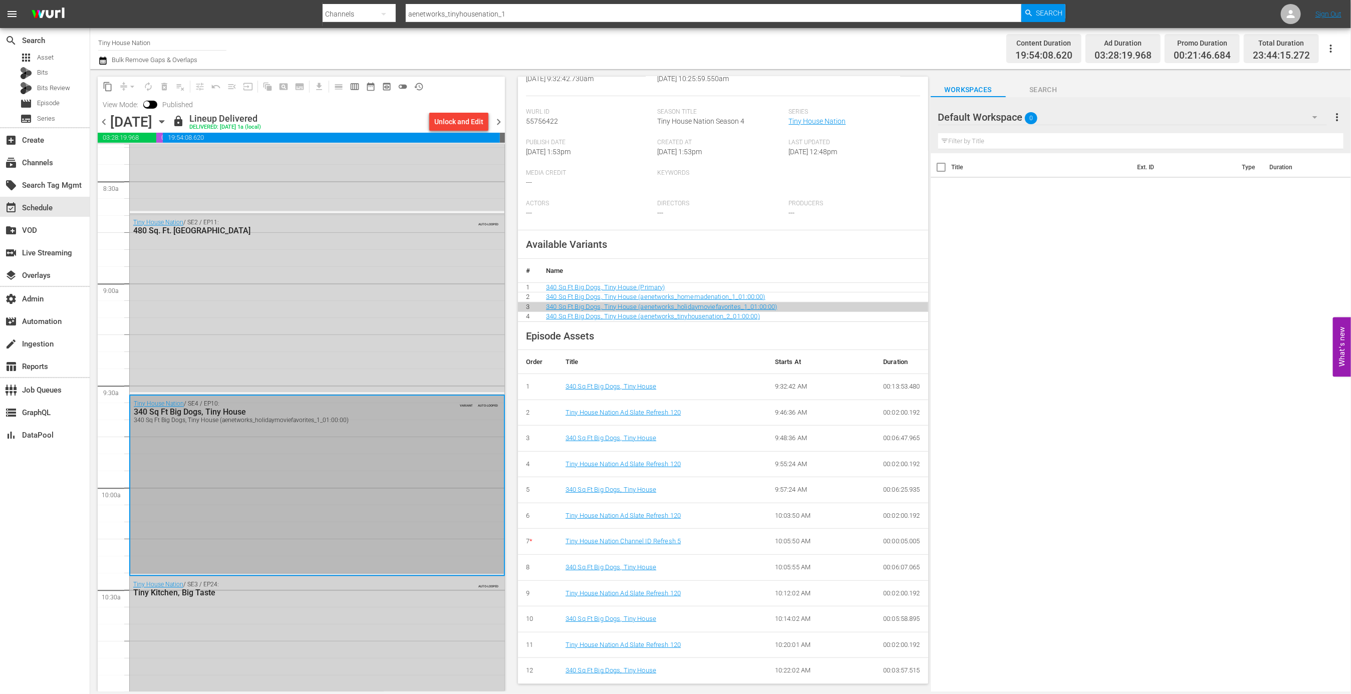
scroll to position [1758, 0]
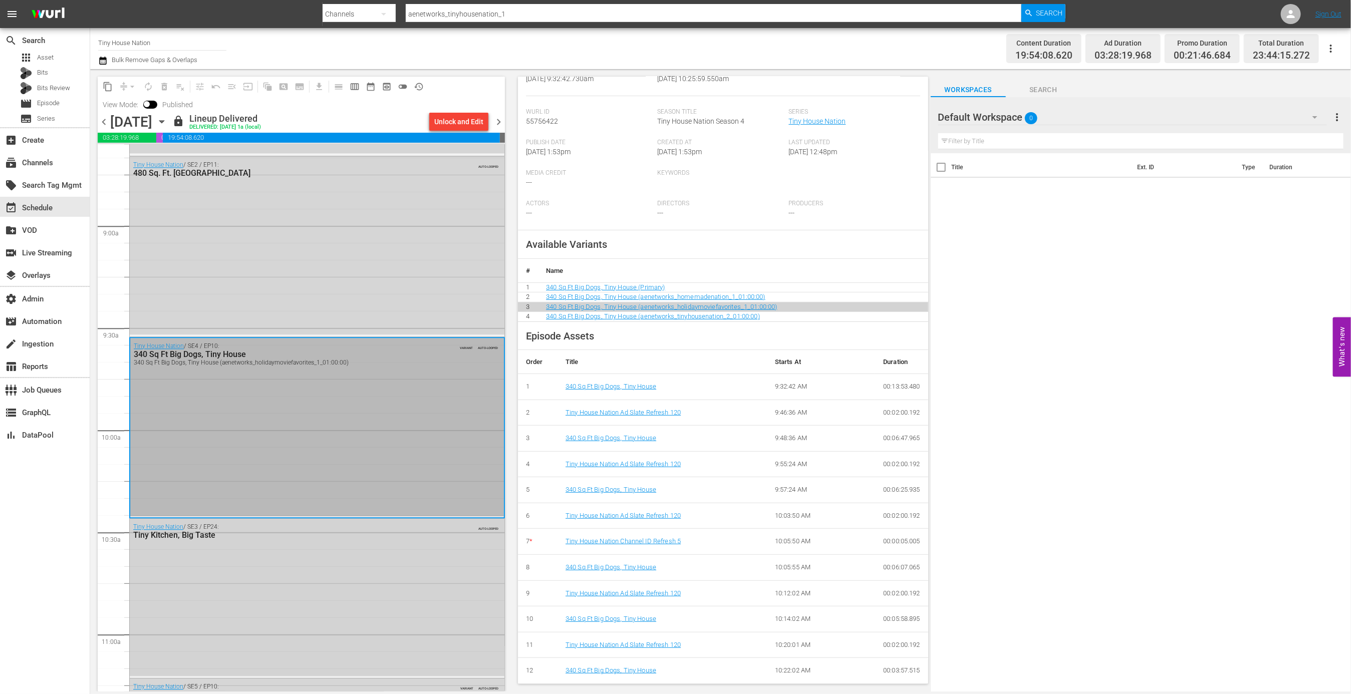
click at [465, 603] on div "Tiny House Nation / SE3 / EP24: Tiny Kitchen, Big Taste AUTO-LOOPED" at bounding box center [317, 597] width 375 height 157
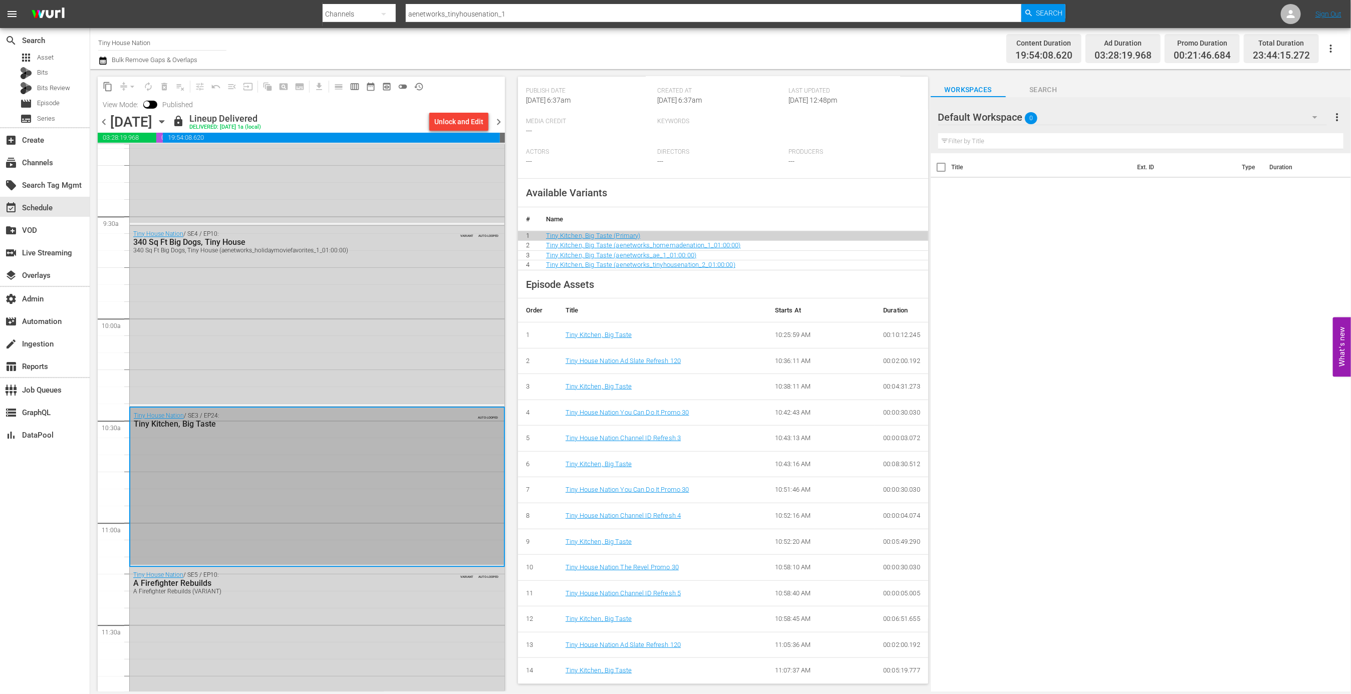
scroll to position [1942, 0]
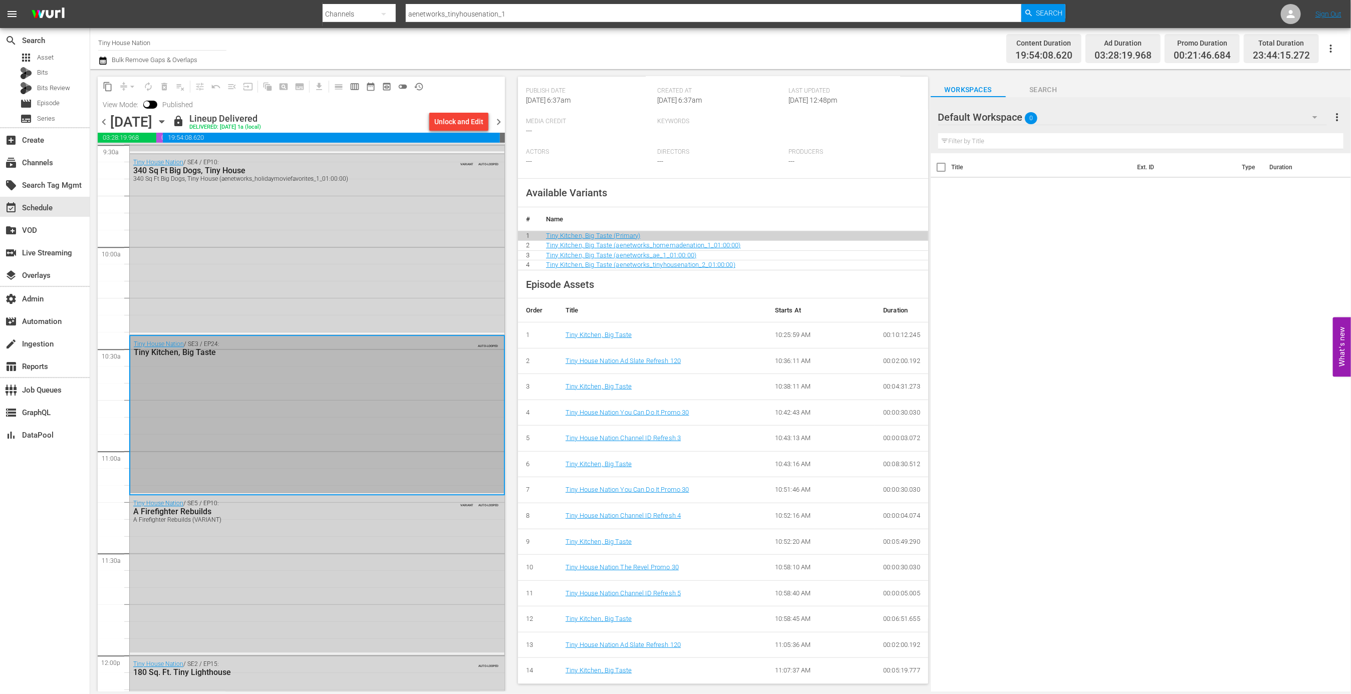
click at [424, 610] on div "Tiny House Nation / SE5 / EP10: A Firefighter Rebuilds A Firefighter Rebuilds (…" at bounding box center [317, 573] width 375 height 157
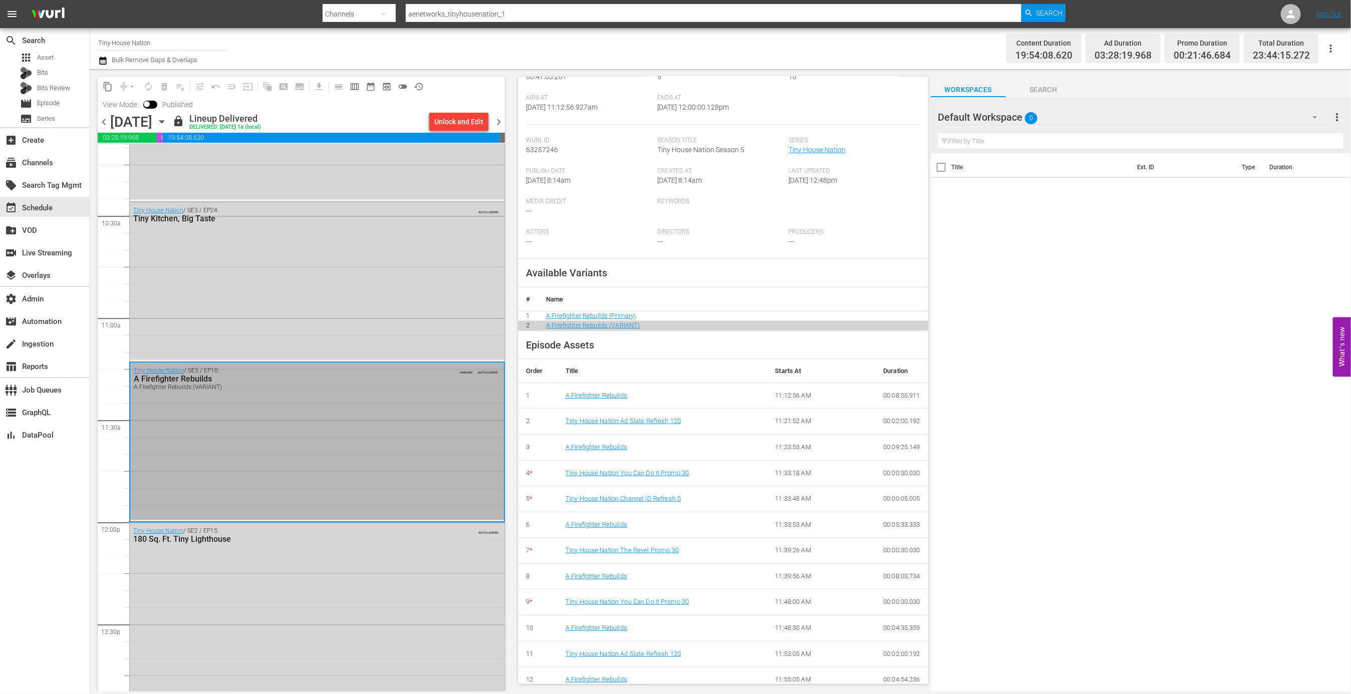
scroll to position [2147, 0]
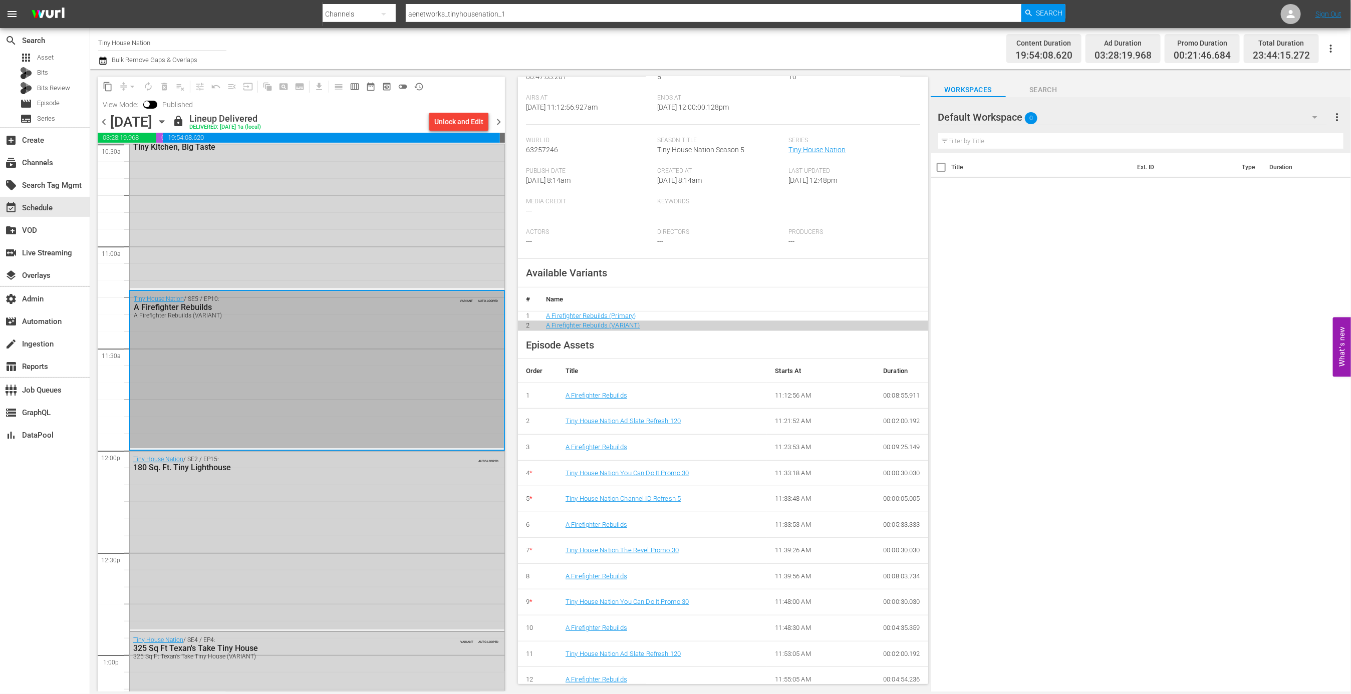
click at [428, 582] on div "Tiny House Nation / SE2 / EP15: 180 Sq. Ft. Tiny Lighthouse AUTO-LOOPED" at bounding box center [317, 540] width 375 height 178
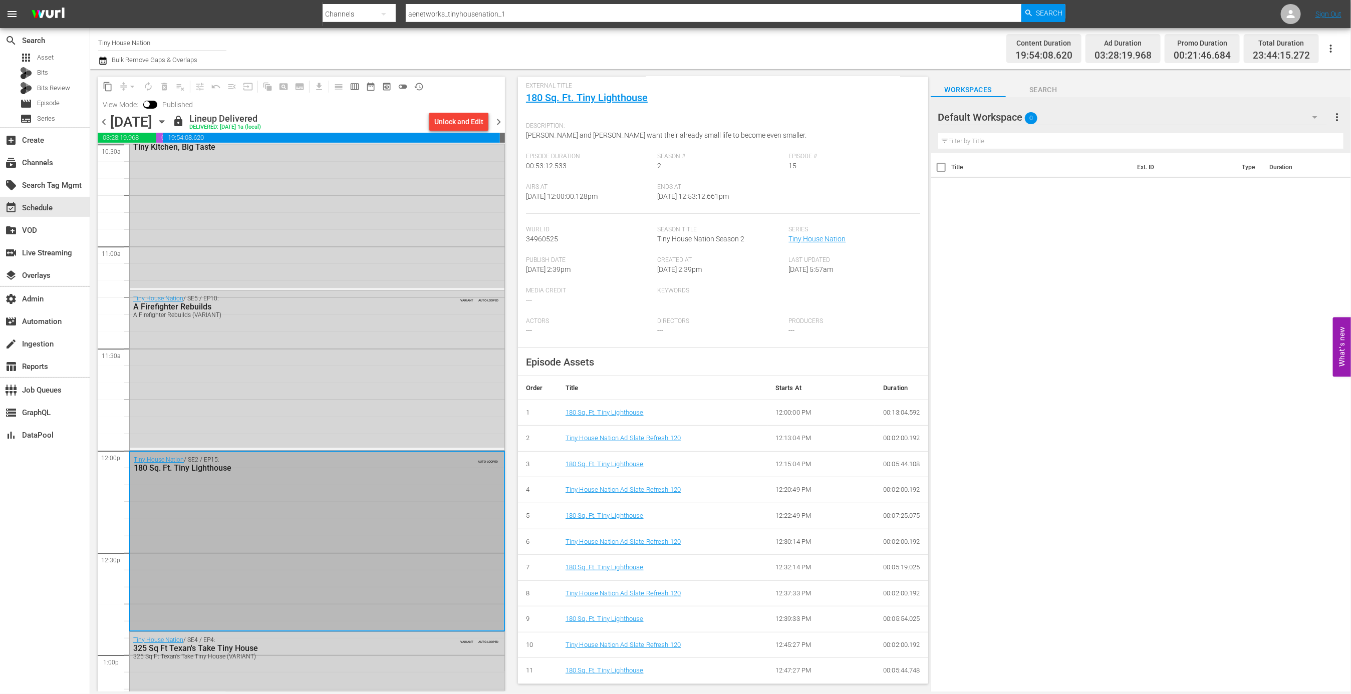
scroll to position [2387, 0]
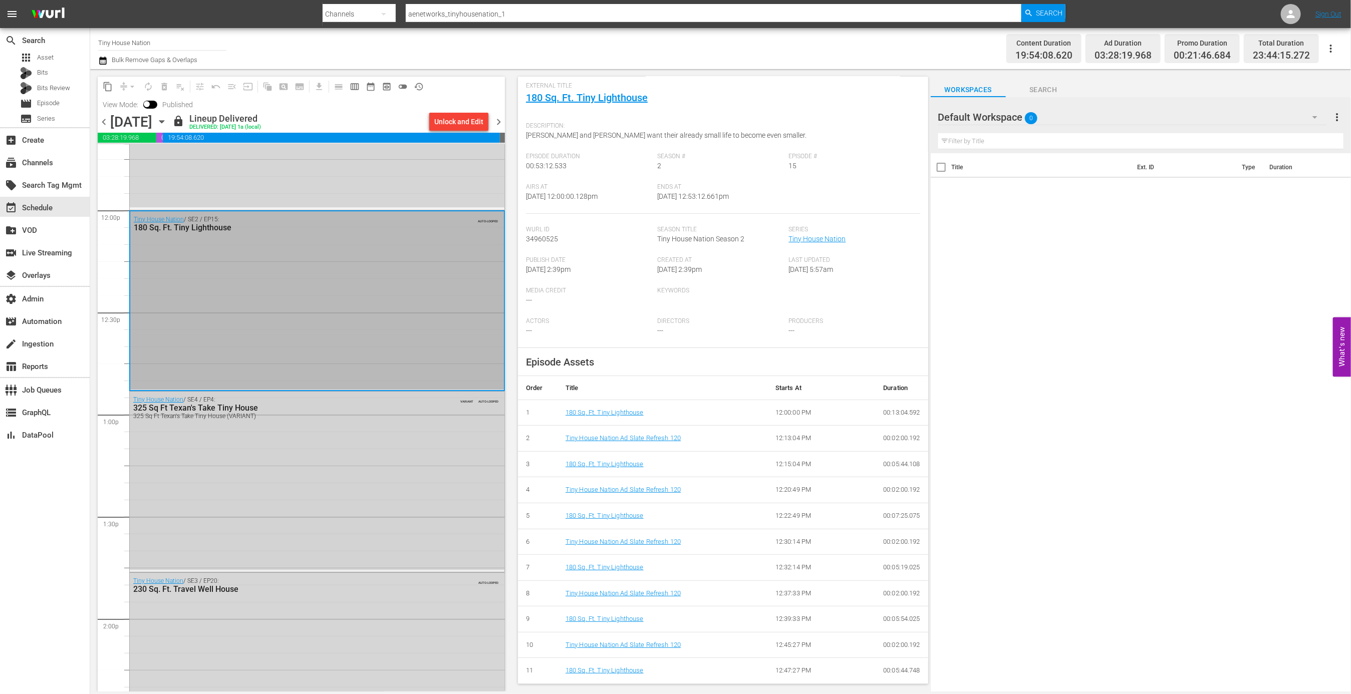
click at [356, 533] on div "Tiny House Nation / SE4 / EP4: 325 Sq Ft Texan's Take Tiny House 325 Sq Ft Texa…" at bounding box center [317, 481] width 375 height 178
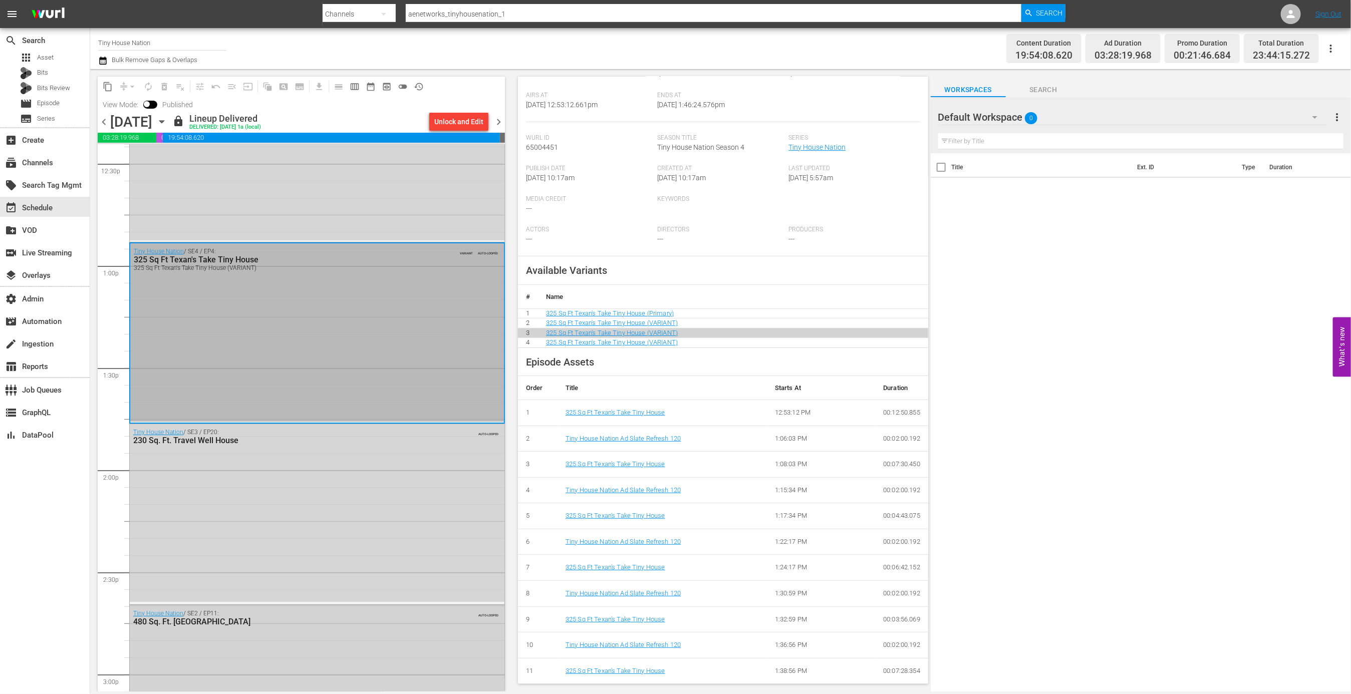
scroll to position [2608, 0]
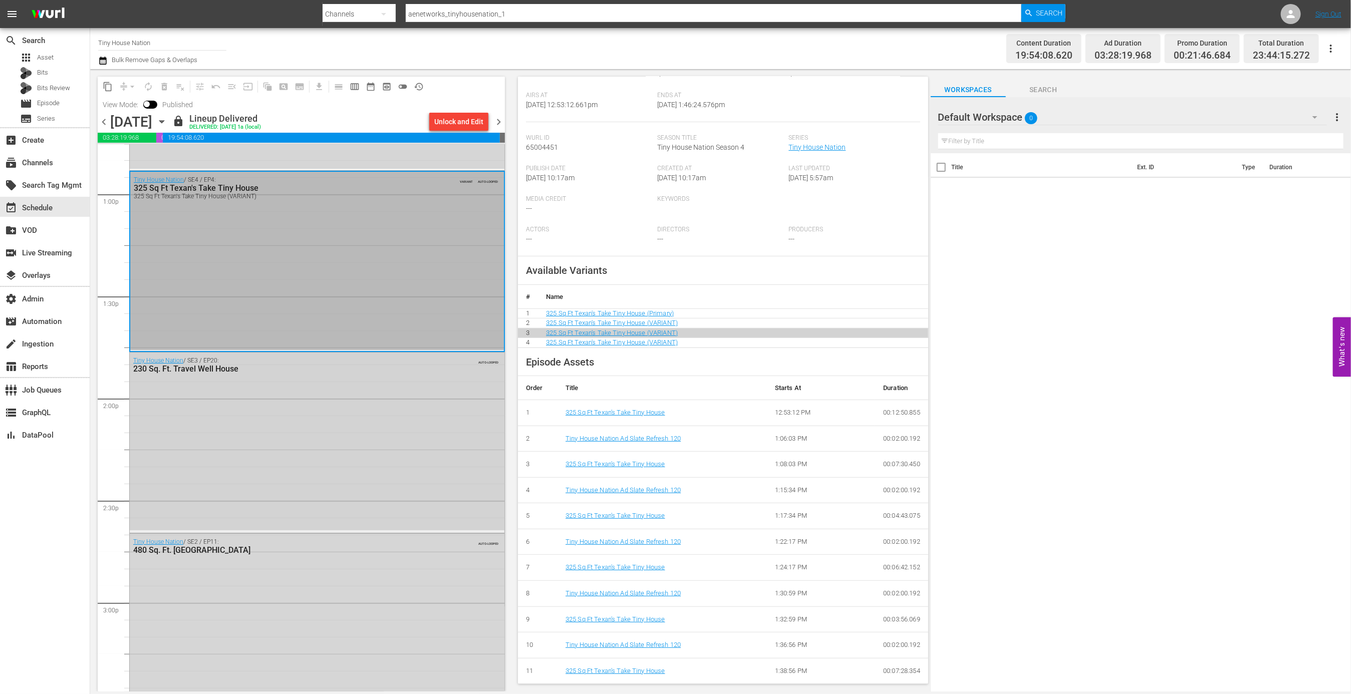
click at [411, 525] on div "Tiny House Nation / SE3 / EP20: 230 Sq. Ft. Travel Well House AUTO-LOOPED" at bounding box center [317, 442] width 375 height 178
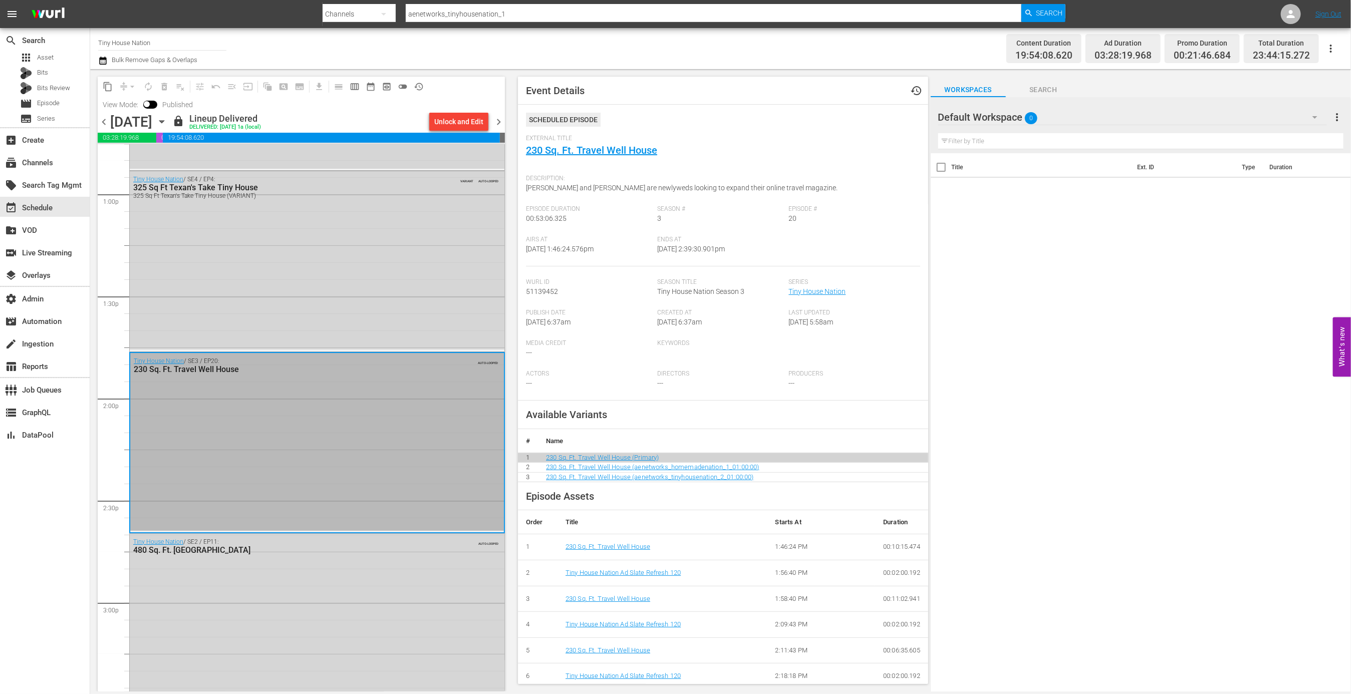
scroll to position [136, 0]
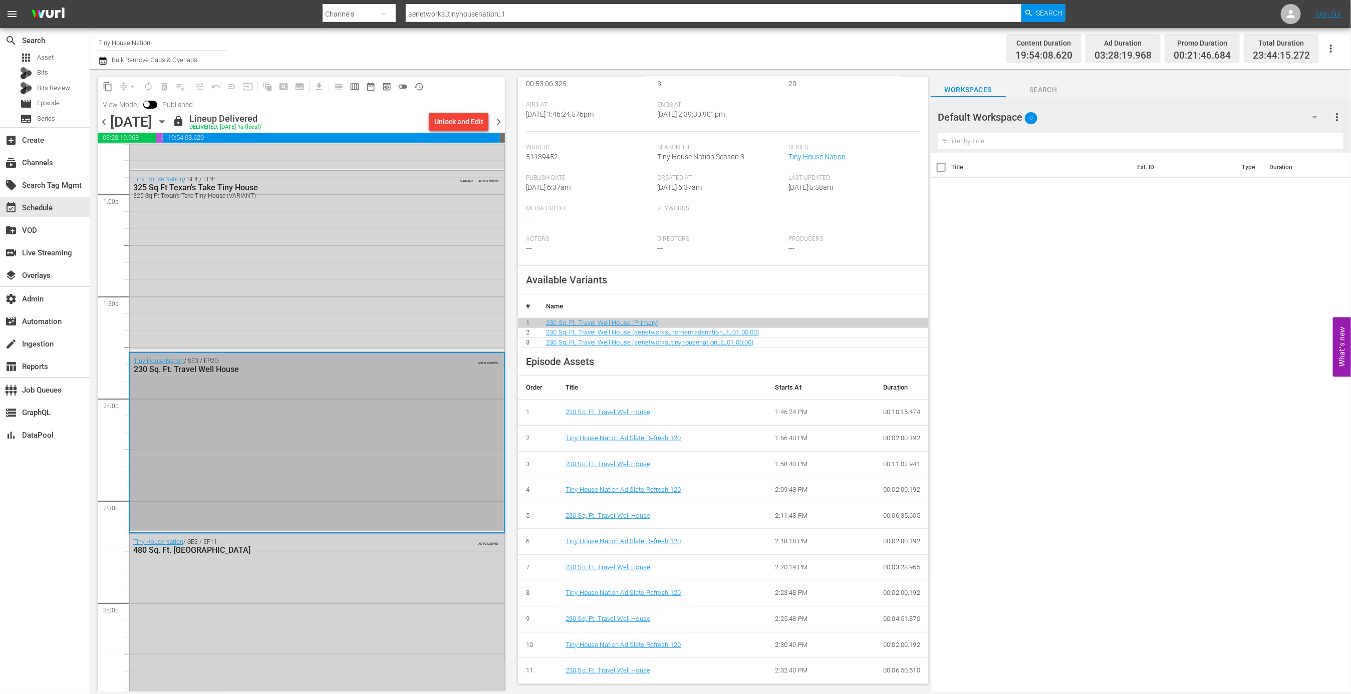
click at [379, 611] on div "Tiny House Nation / SE2 / EP11: 480 Sq. Ft. [GEOGRAPHIC_DATA] AUTO-LOOPED" at bounding box center [317, 623] width 375 height 178
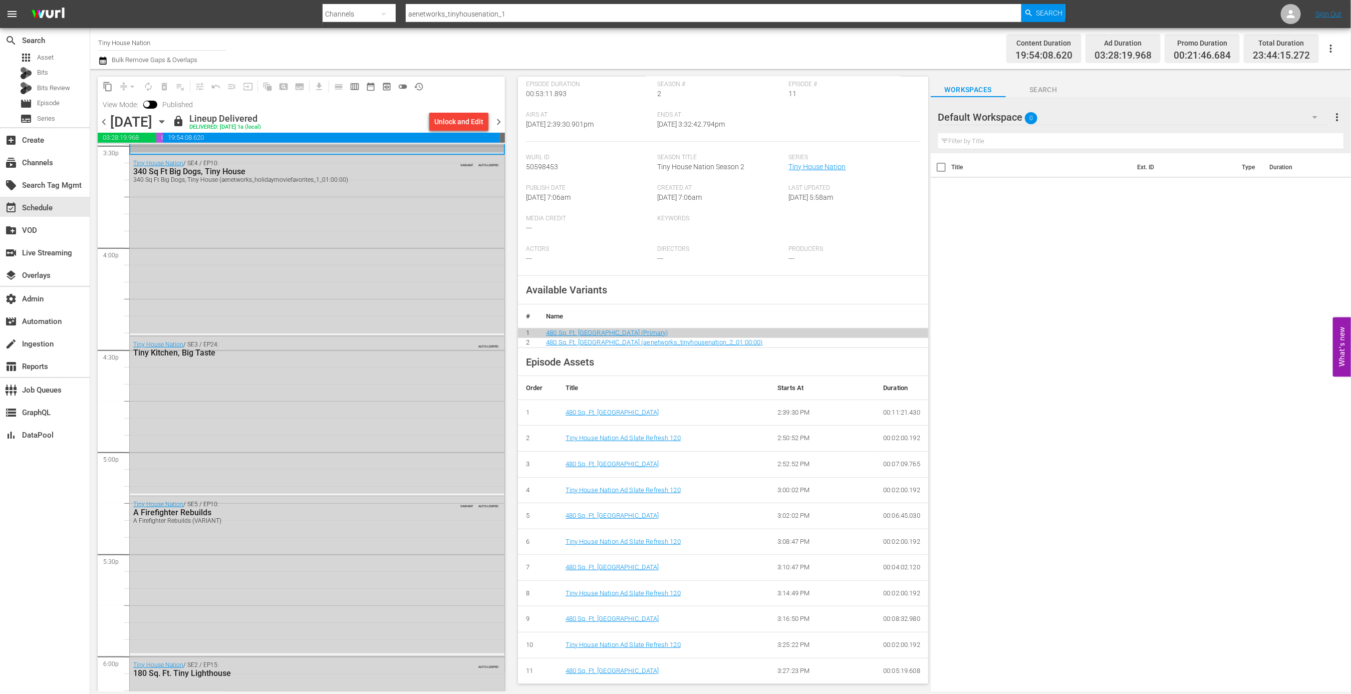
scroll to position [4358, 0]
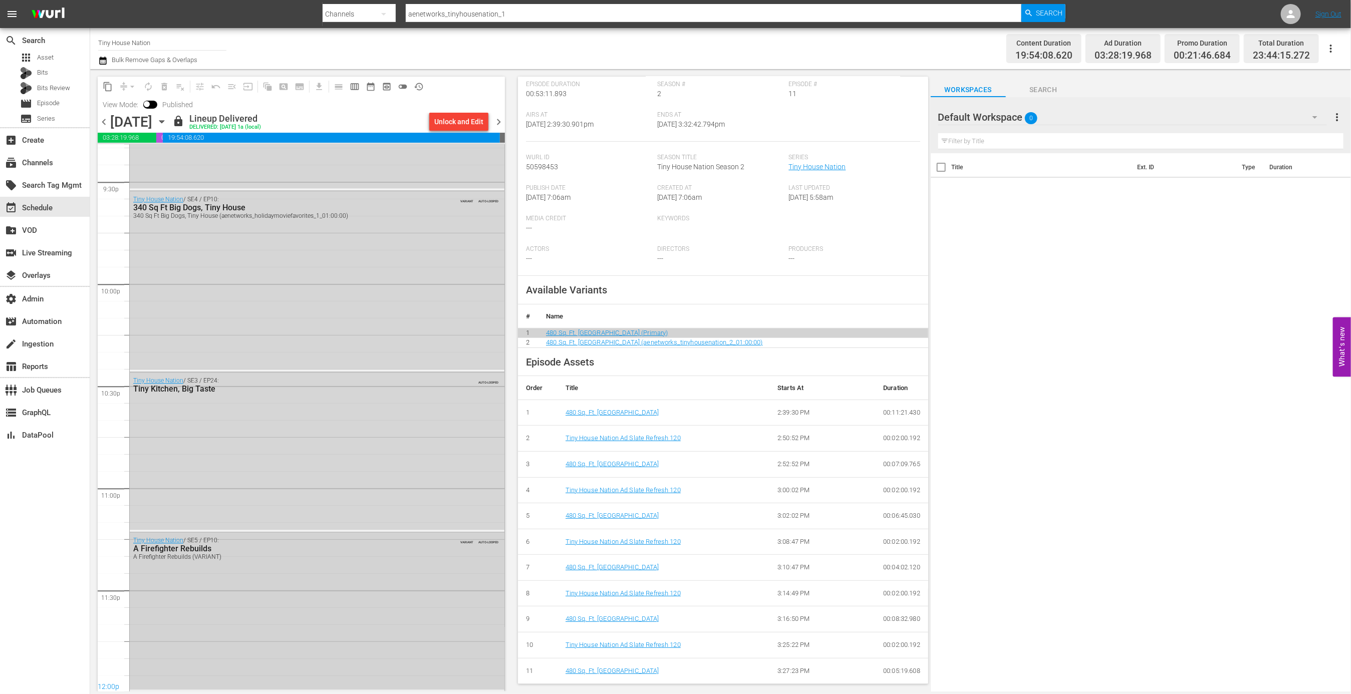
click at [295, 564] on div "Tiny House Nation / SE5 / EP10: A Firefighter Rebuilds A Firefighter Rebuilds (…" at bounding box center [317, 611] width 375 height 157
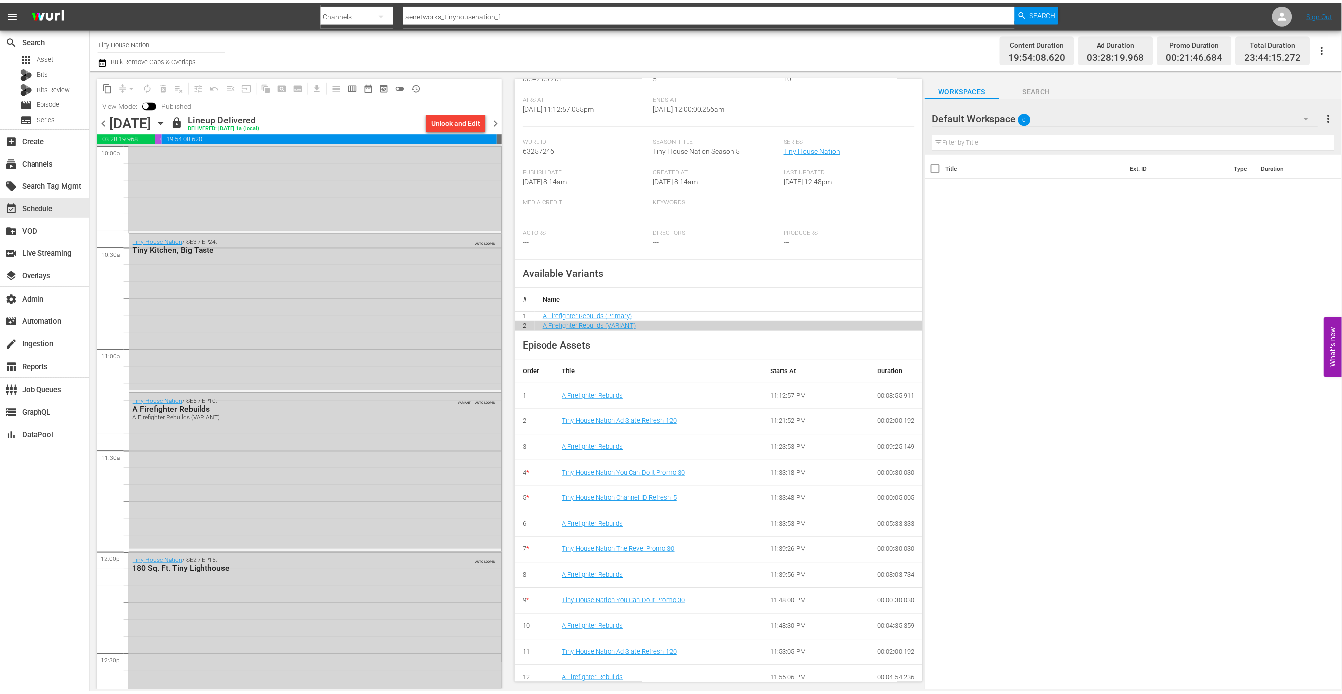
scroll to position [2613, 0]
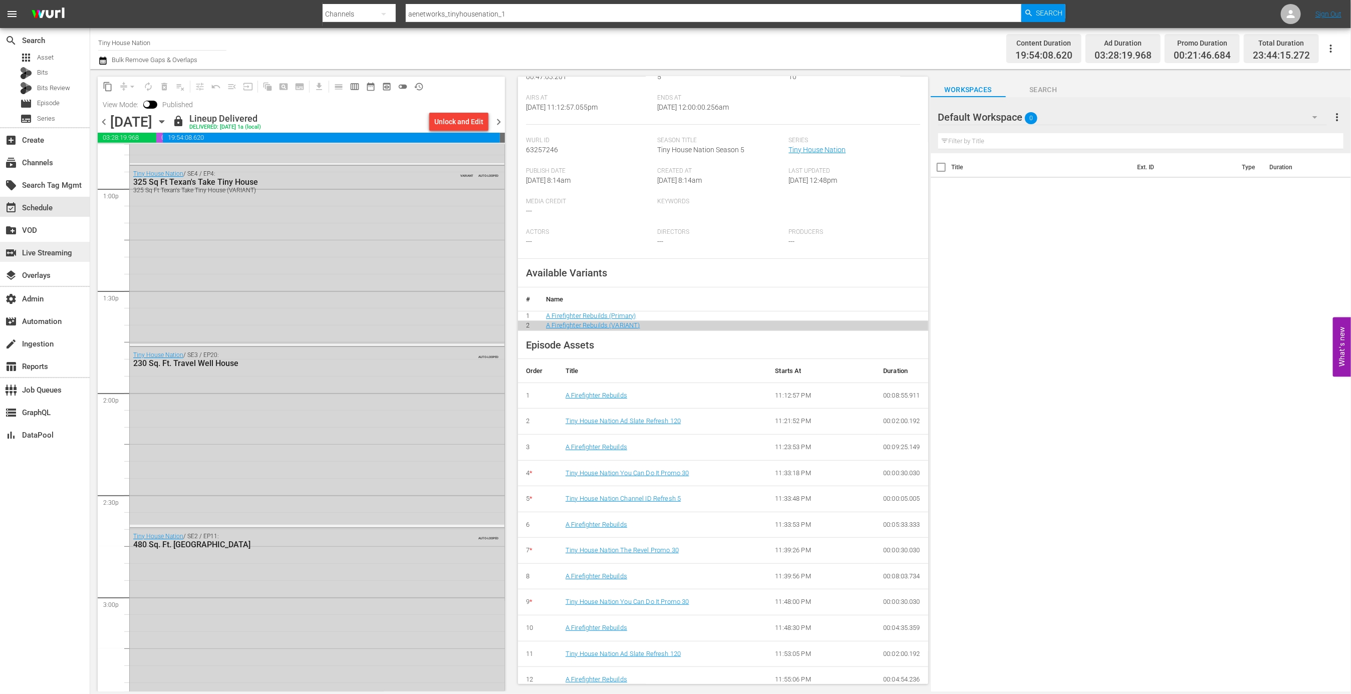
click at [56, 252] on div "switch_video Live Streaming" at bounding box center [28, 251] width 56 height 9
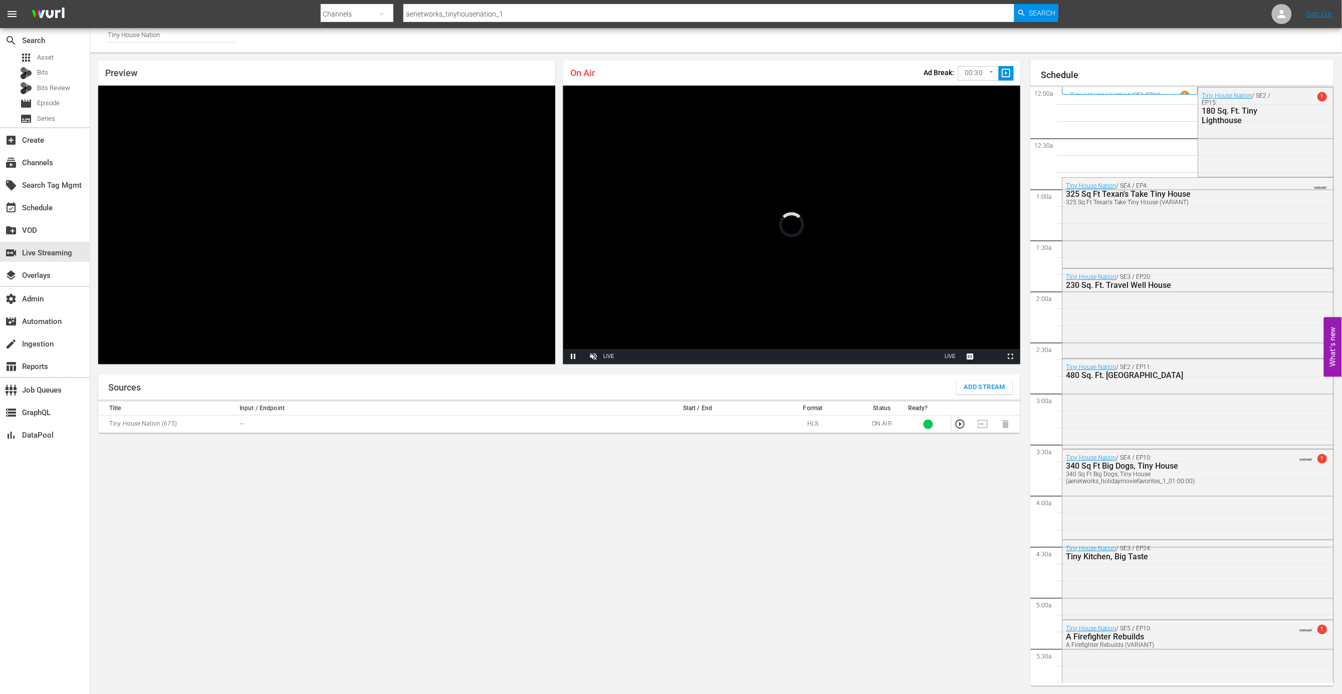
scroll to position [667, 0]
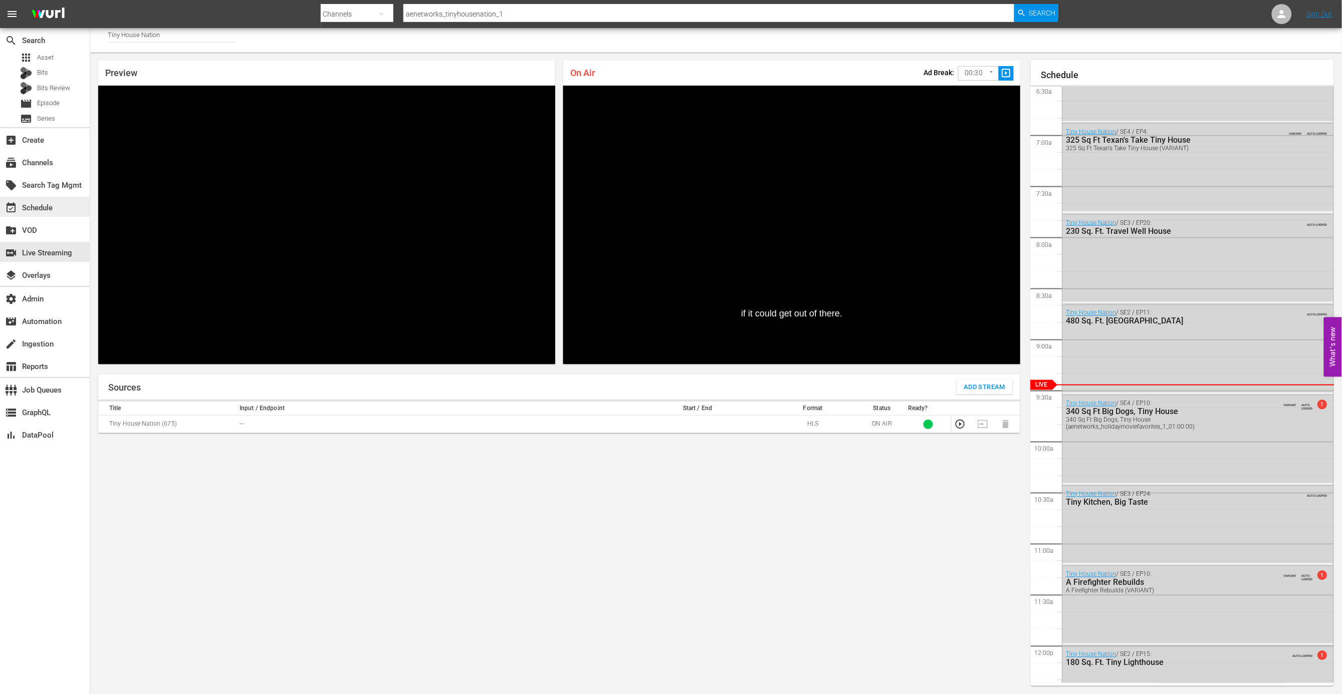
click at [44, 211] on div "event_available Schedule" at bounding box center [28, 206] width 56 height 9
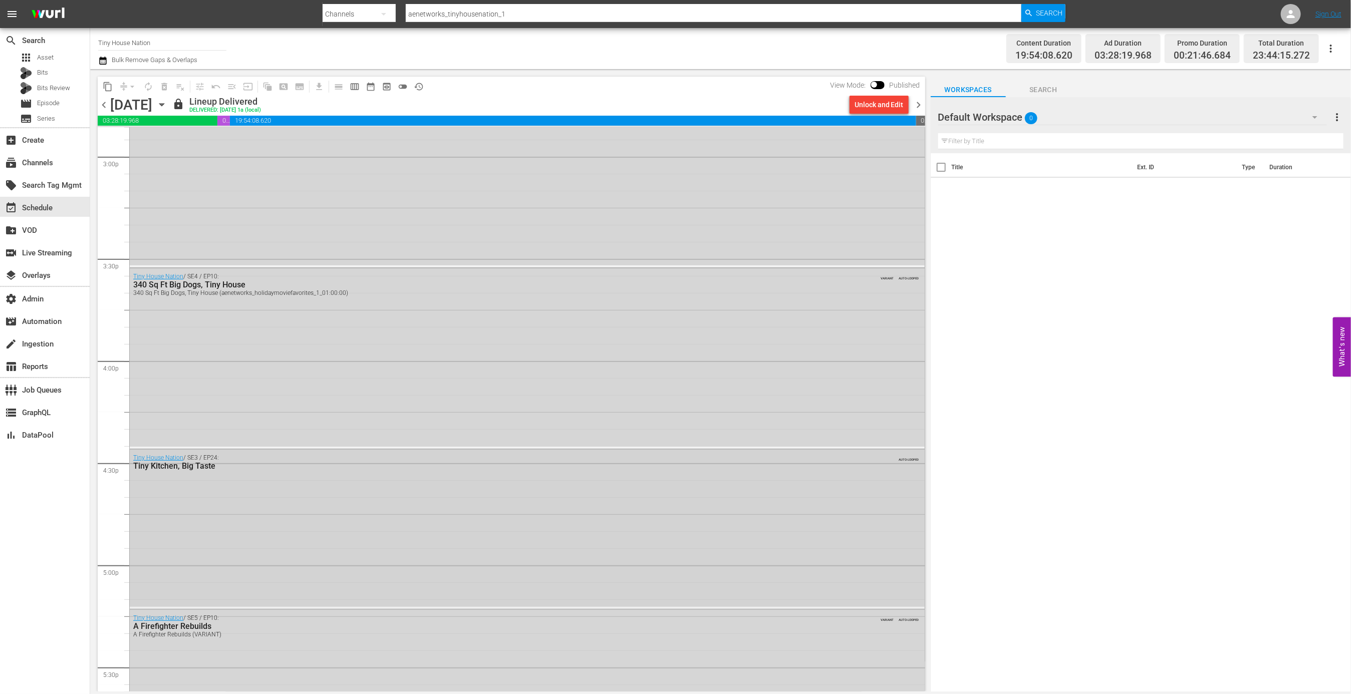
scroll to position [3182, 0]
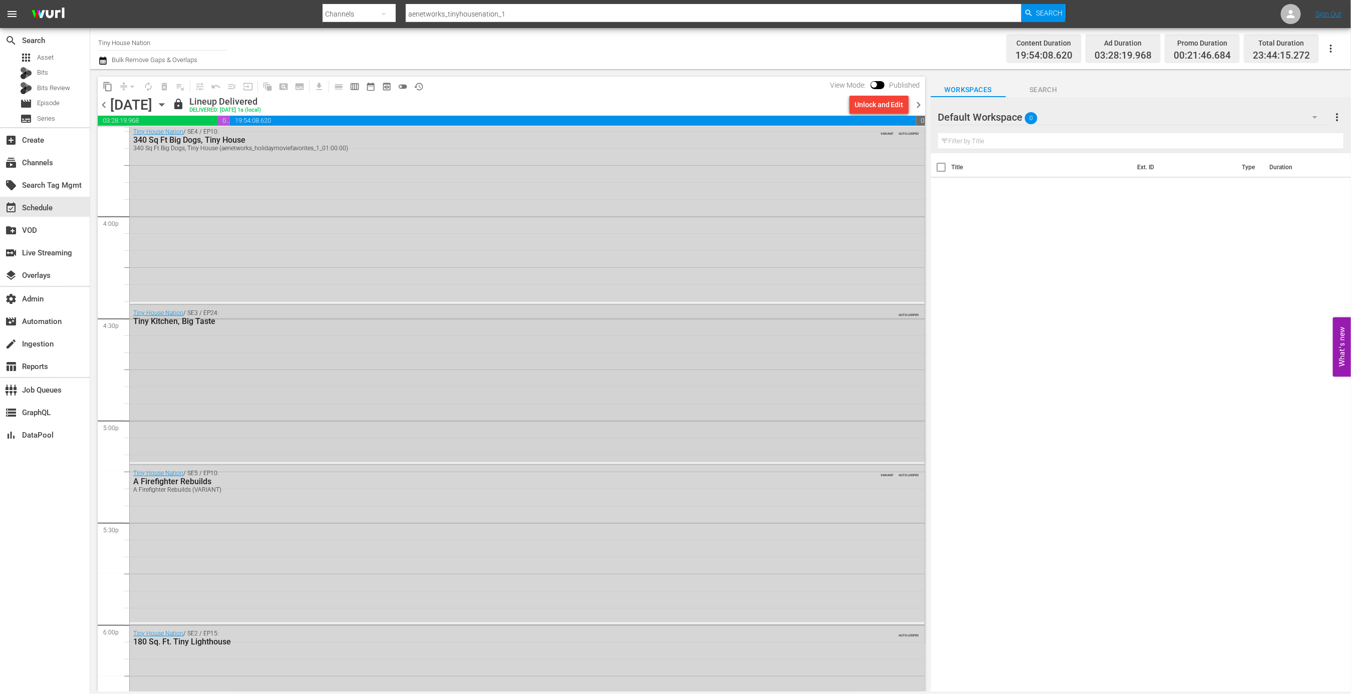
click at [302, 398] on div "Tiny House Nation / SE3 / EP24: Tiny Kitchen, Big Taste AUTO-LOOPED" at bounding box center [527, 383] width 795 height 157
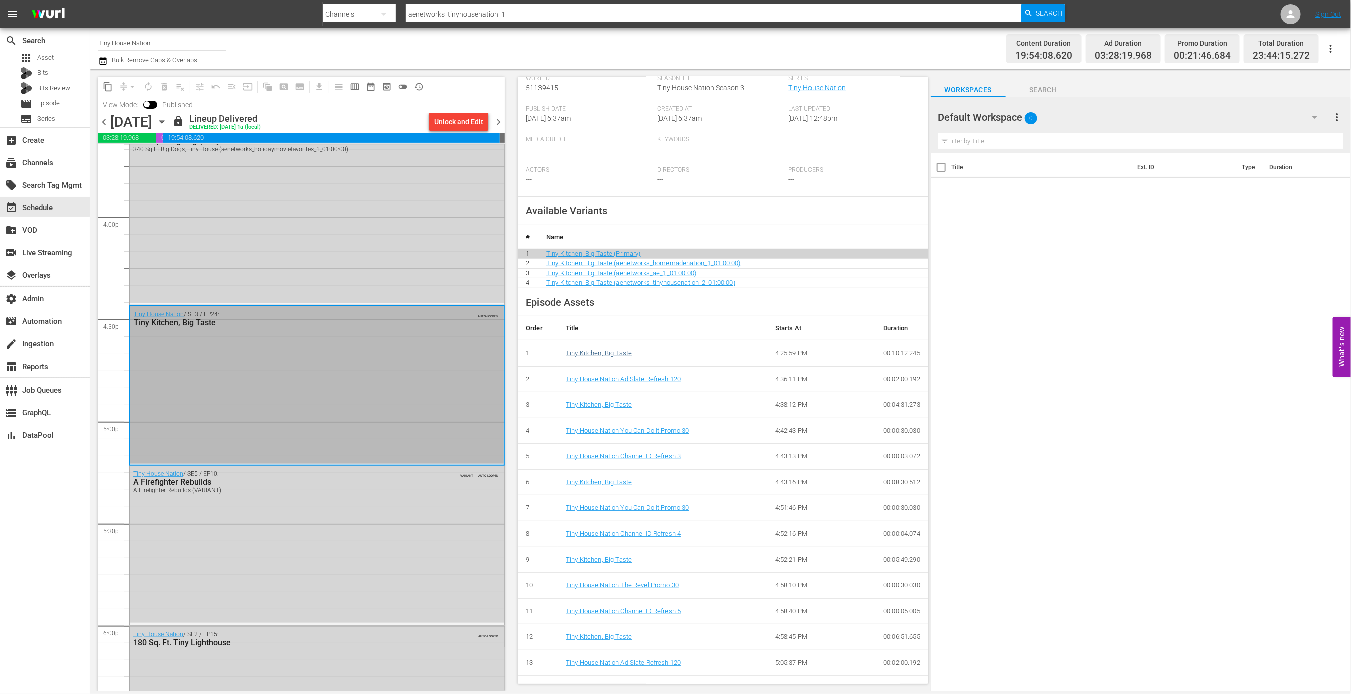
scroll to position [224, 0]
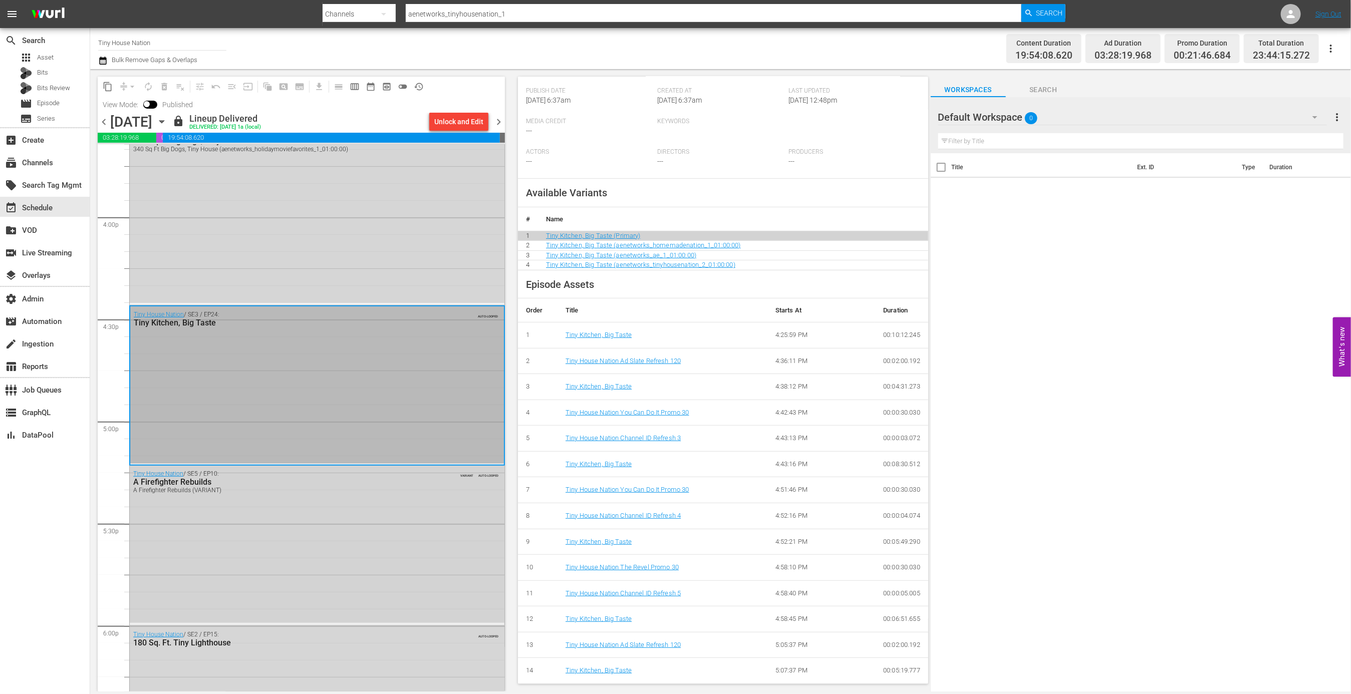
click at [401, 510] on div "Tiny House Nation / SE5 / EP10: A Firefighter Rebuilds A Firefighter Rebuilds (…" at bounding box center [317, 544] width 375 height 157
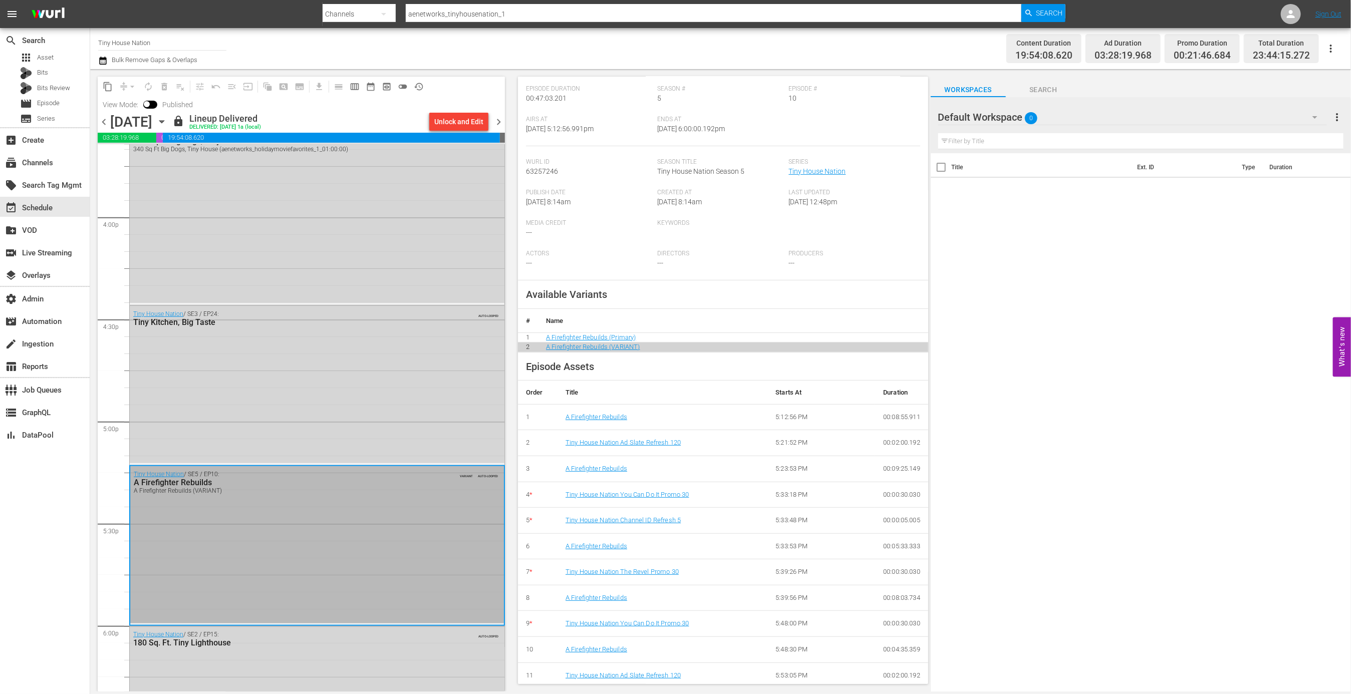
scroll to position [163, 0]
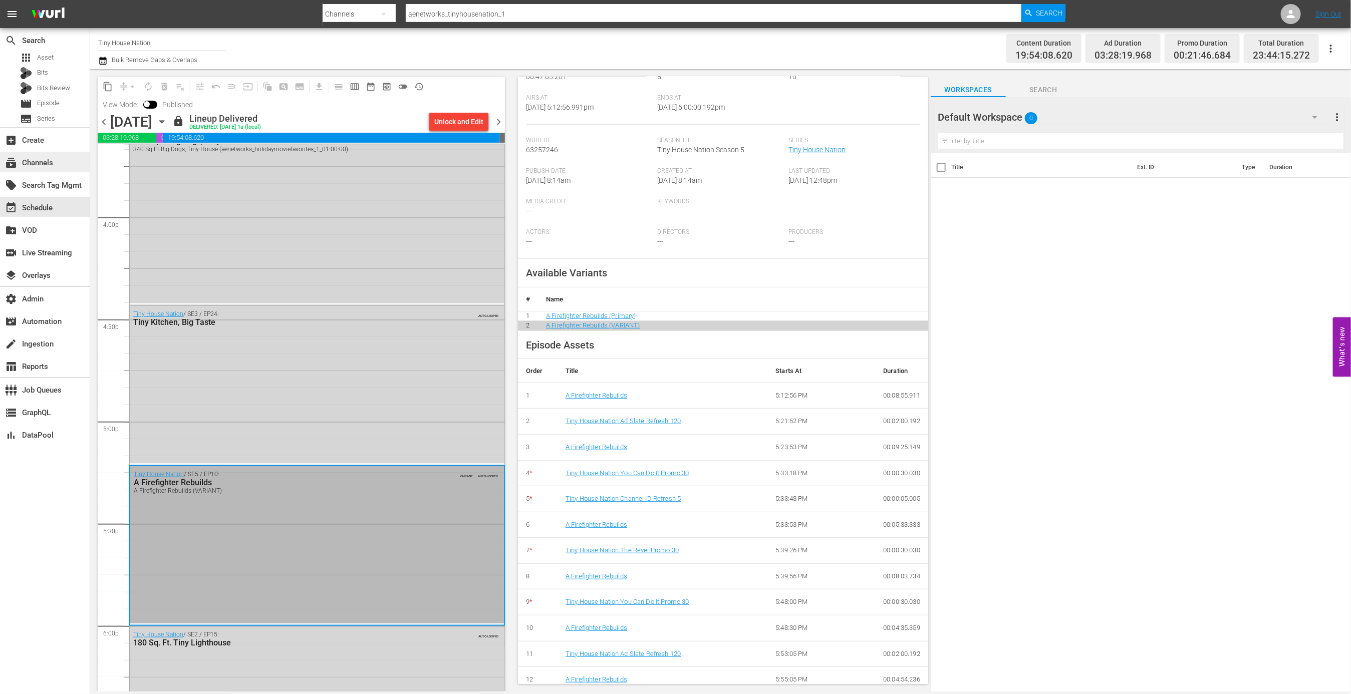
click at [34, 166] on div "subscriptions Channels" at bounding box center [28, 161] width 56 height 9
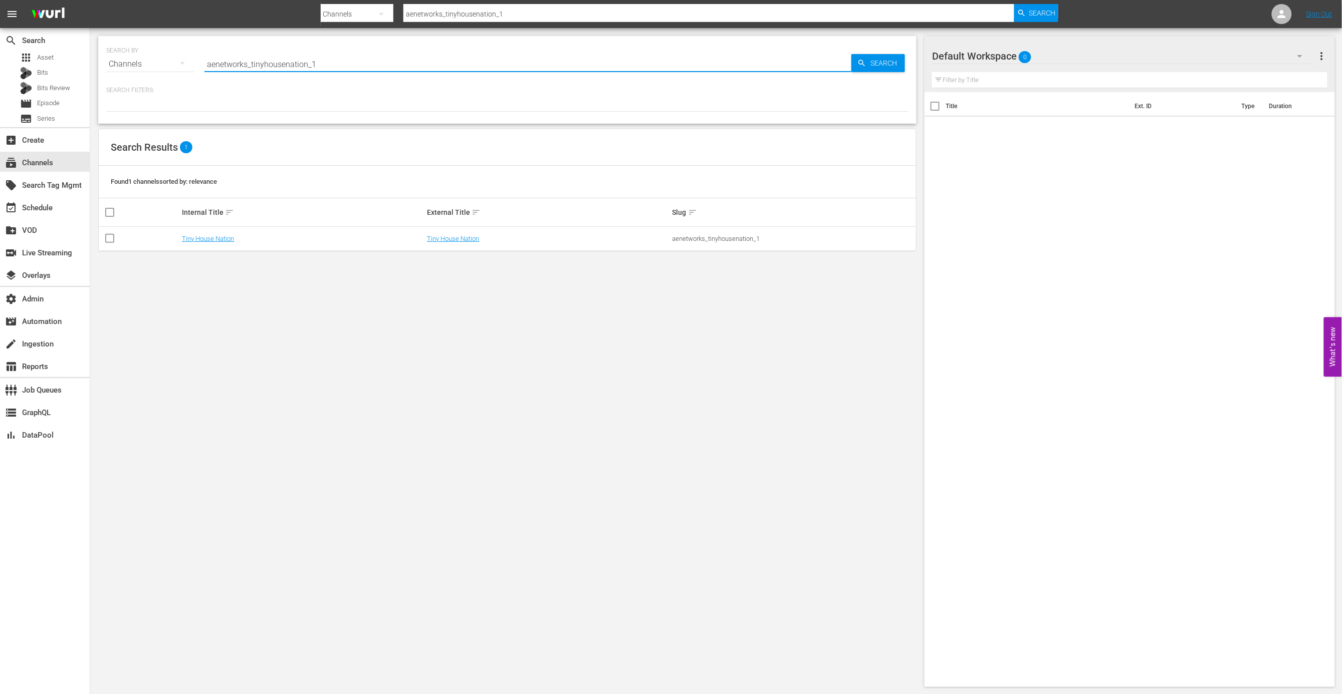
click at [313, 63] on input "aenetworks_tinyhousenation_1" at bounding box center [527, 64] width 647 height 24
click at [313, 64] on input "aenetworks_tinyhousenation_1" at bounding box center [527, 64] width 647 height 24
paste input "peteski_productions_inc_drphil"
type input "peteski_productions_inc_drphil_1"
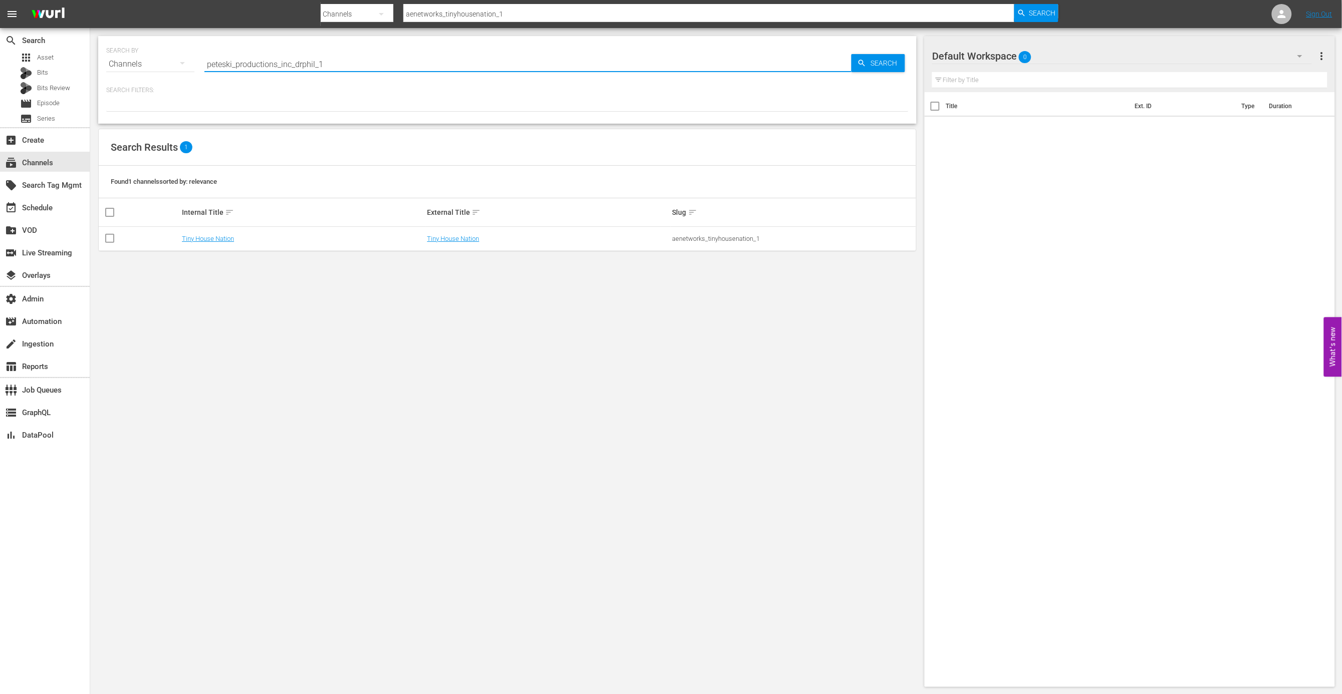
type input "peteski_productions_inc_drphil_1"
click at [441, 238] on link "Dr. Phil" at bounding box center [437, 239] width 20 height 8
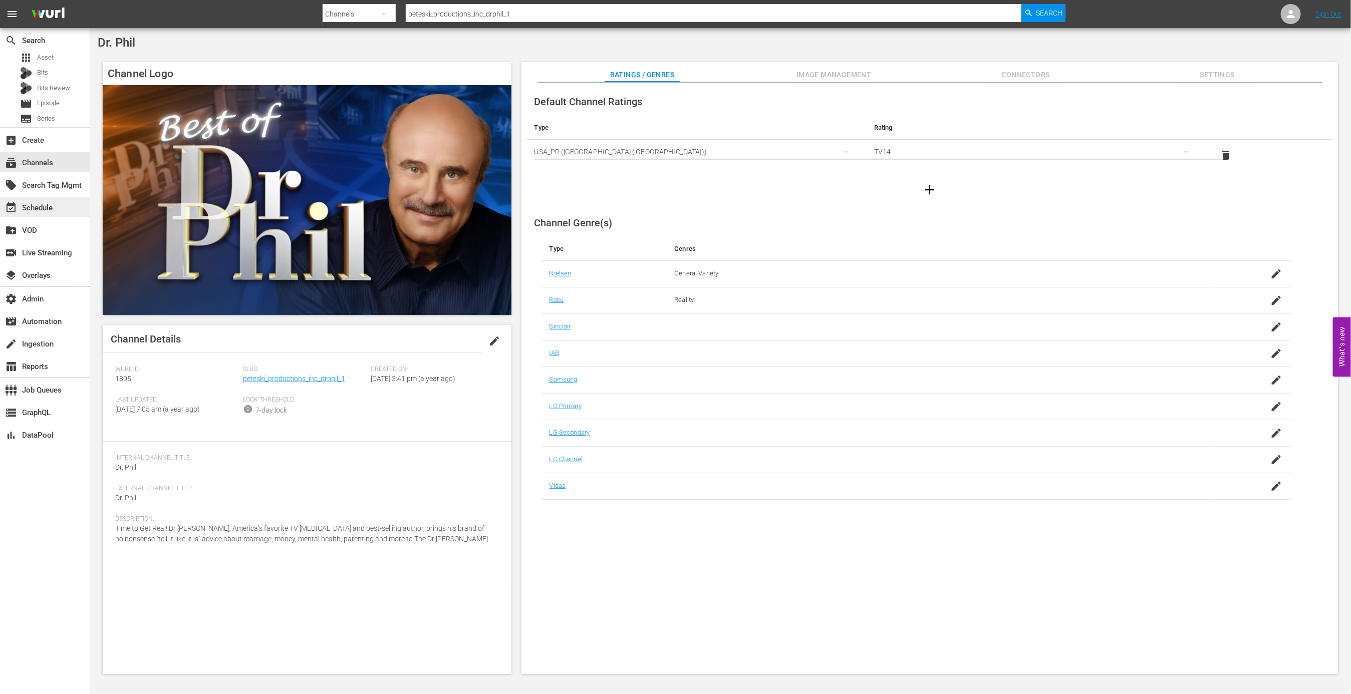
click at [72, 204] on div "event_available Schedule" at bounding box center [45, 207] width 90 height 20
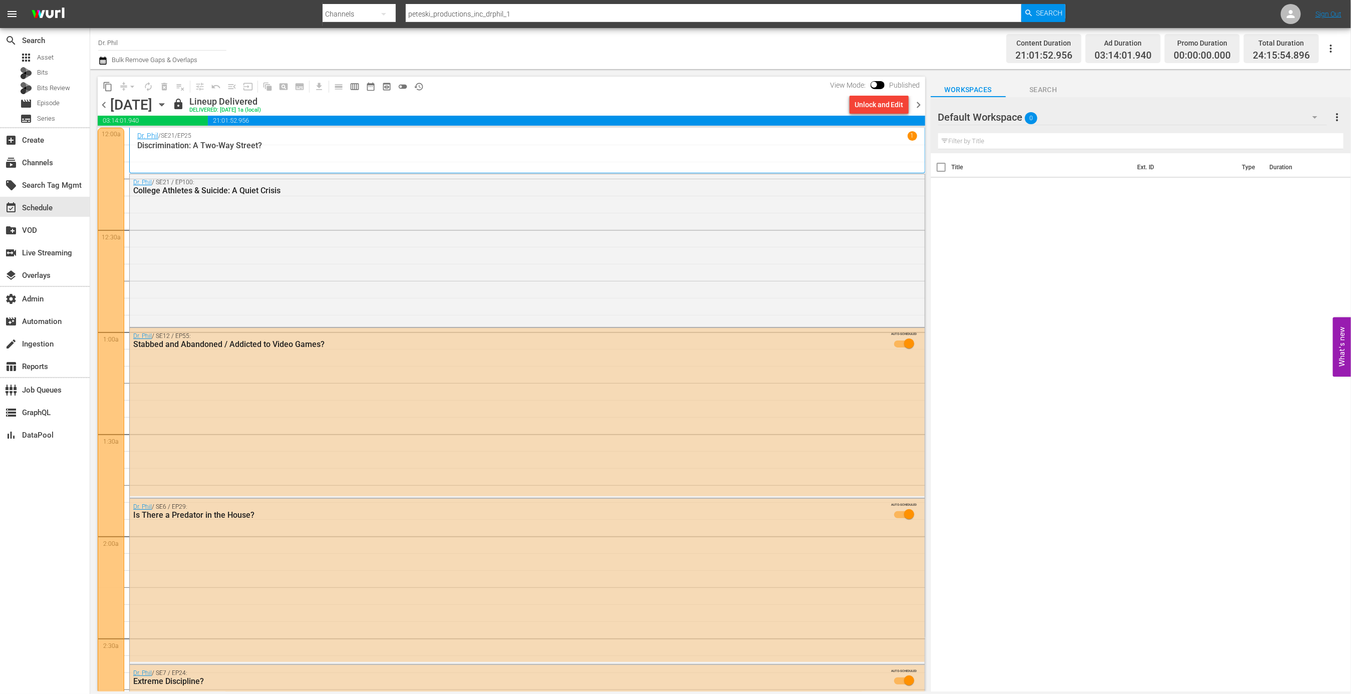
click at [320, 153] on div "Dr. [PERSON_NAME] / SE21 / EP25 1 Discrimination: A Two-Way Street?" at bounding box center [527, 150] width 780 height 39
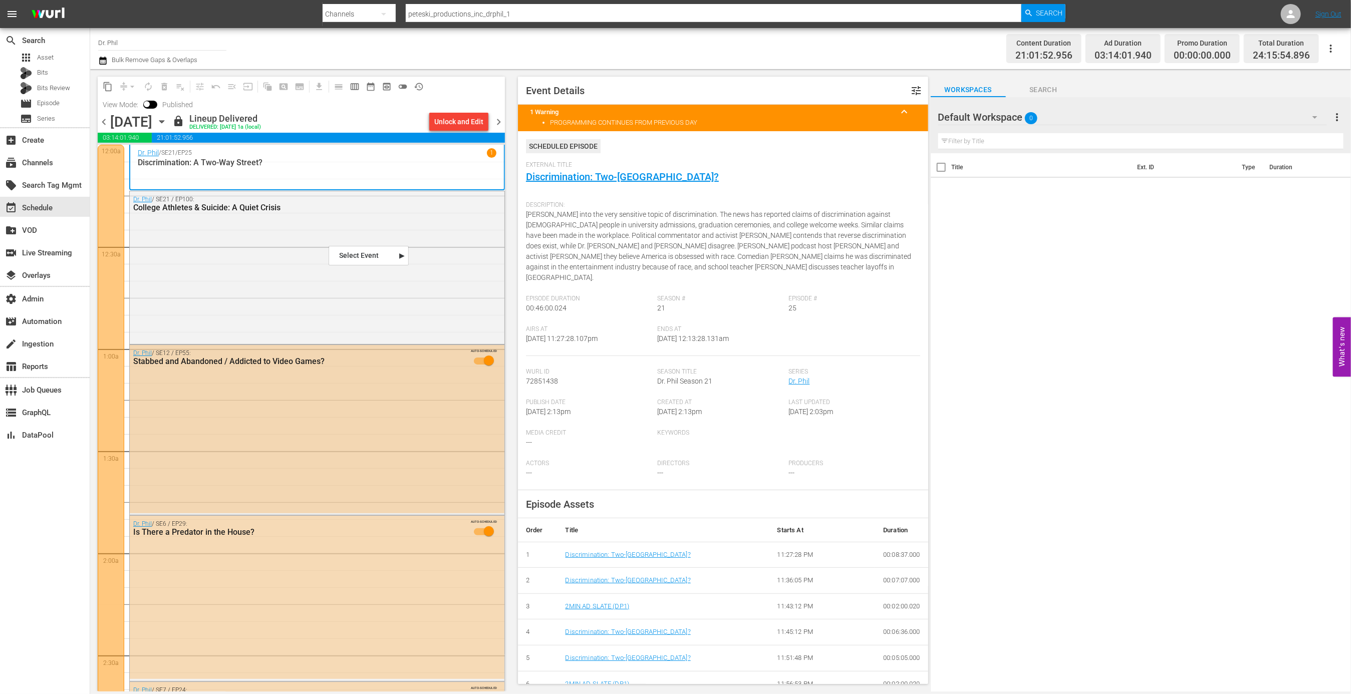
click at [394, 384] on div "Dr. [PERSON_NAME] / SE12 / EP55: Stabbed and Abandoned / Addicted to Video Game…" at bounding box center [317, 429] width 375 height 168
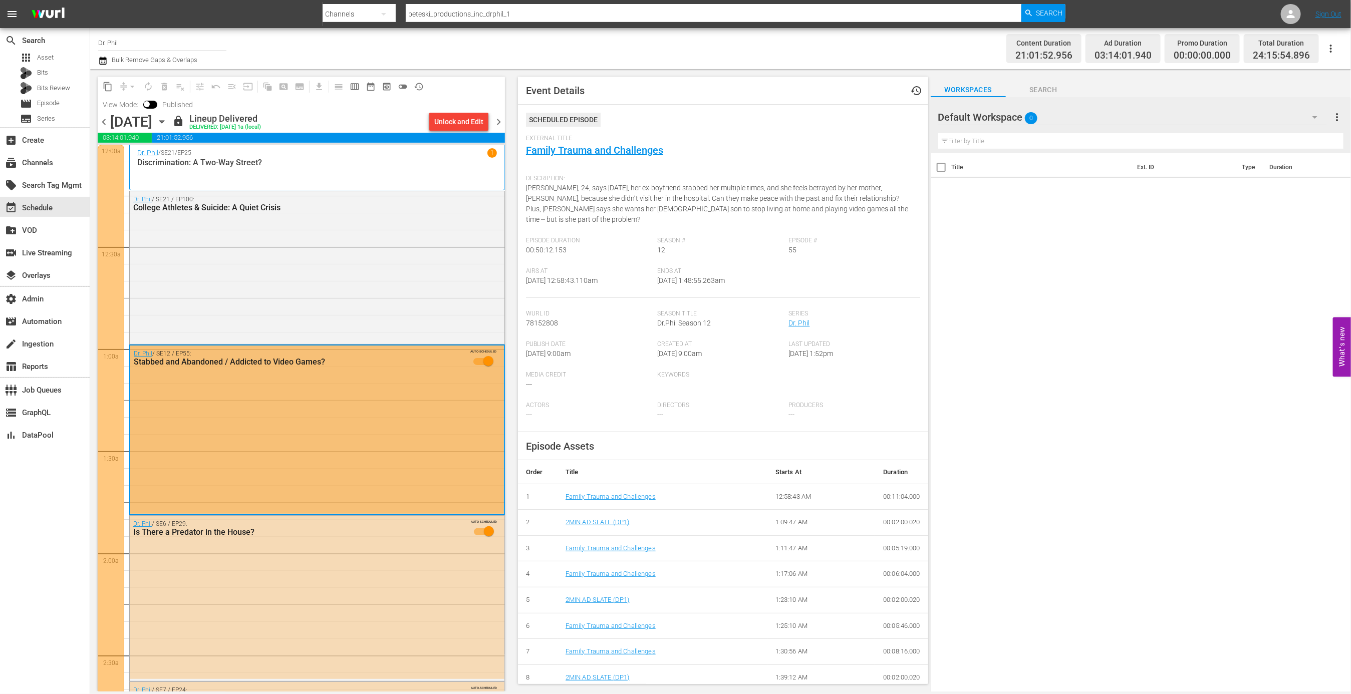
scroll to position [147, 0]
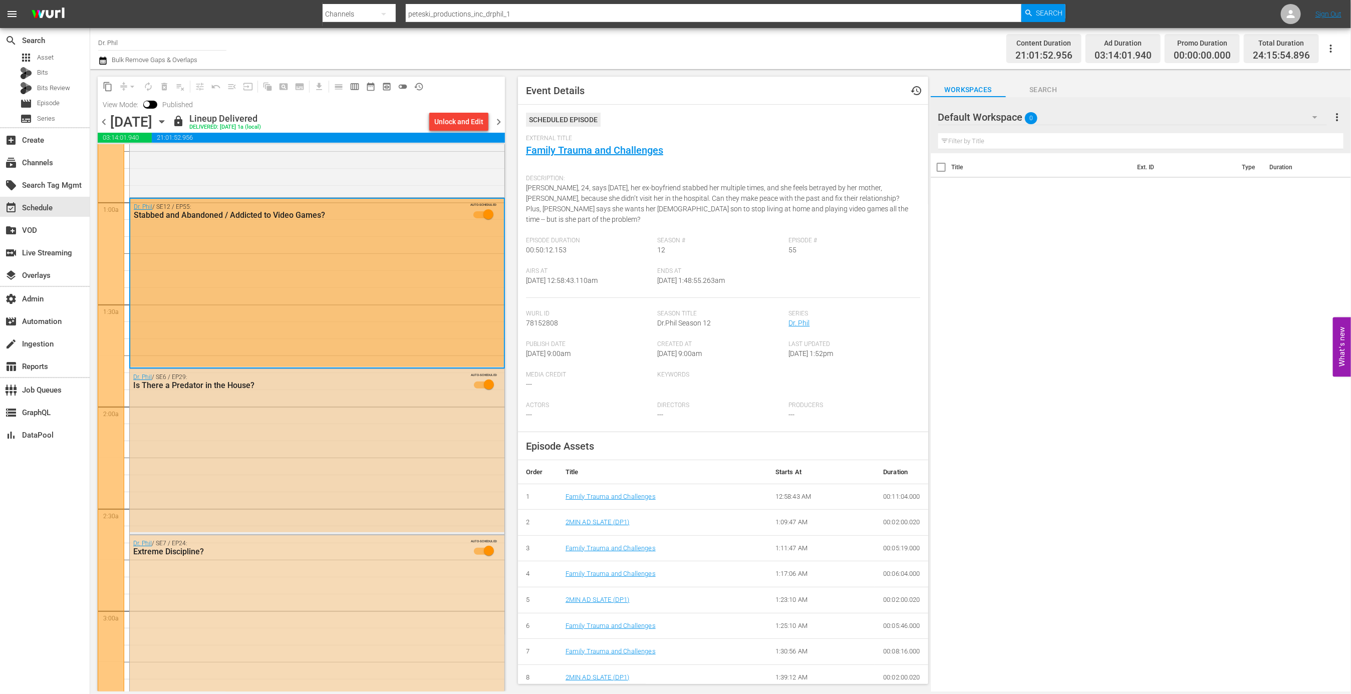
click at [349, 412] on div "Dr. [PERSON_NAME] / SE6 / EP29: Is There a Predator in the House? AUTO-SCHEDULED" at bounding box center [317, 450] width 375 height 163
